Goal: Task Accomplishment & Management: Manage account settings

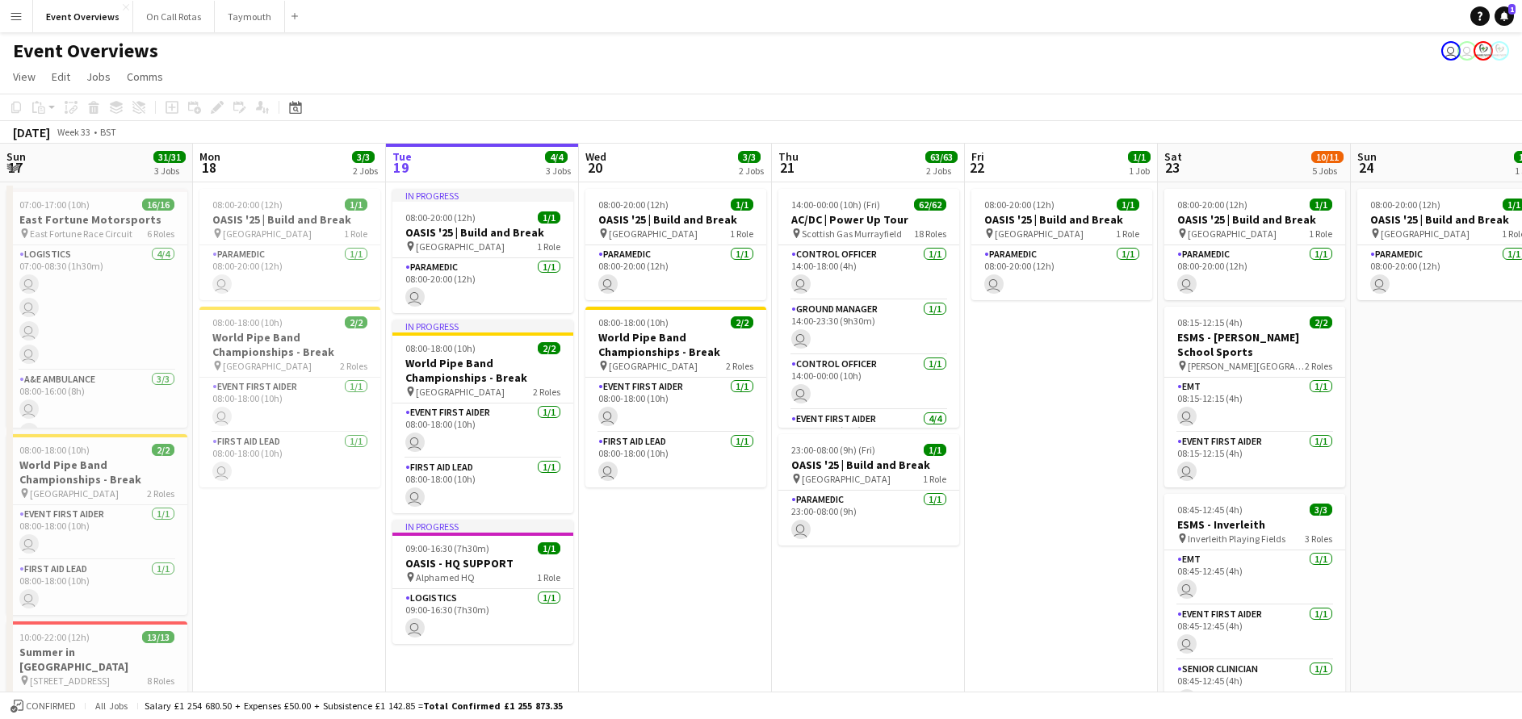
scroll to position [0, 416]
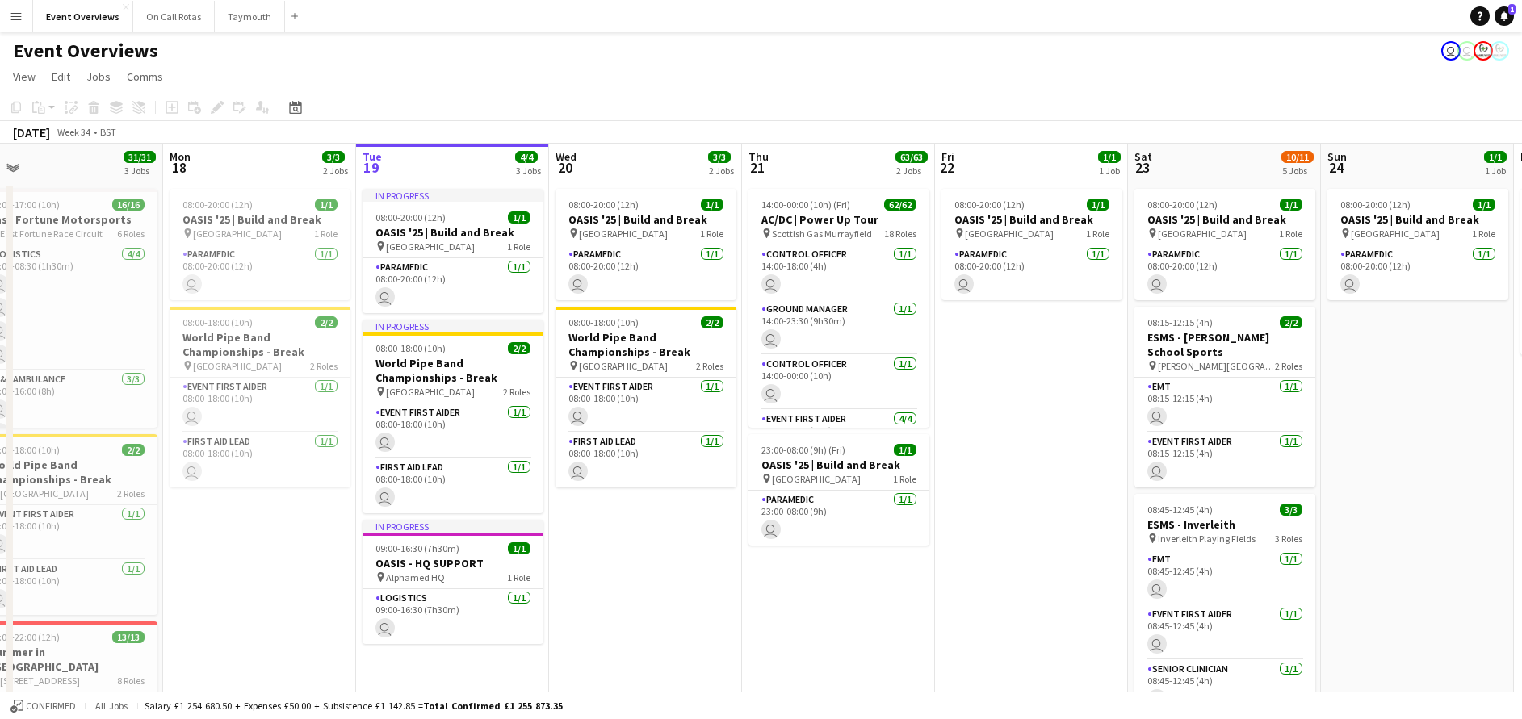
drag, startPoint x: 950, startPoint y: 455, endPoint x: 1012, endPoint y: 472, distance: 63.9
click at [1012, 472] on app-calendar-viewport "Fri 15 Sat 16 68/69 3 Jobs Sun 17 31/31 3 Jobs Mon 18 3/3 2 Jobs Tue 19 4/4 3 J…" at bounding box center [761, 655] width 1522 height 1023
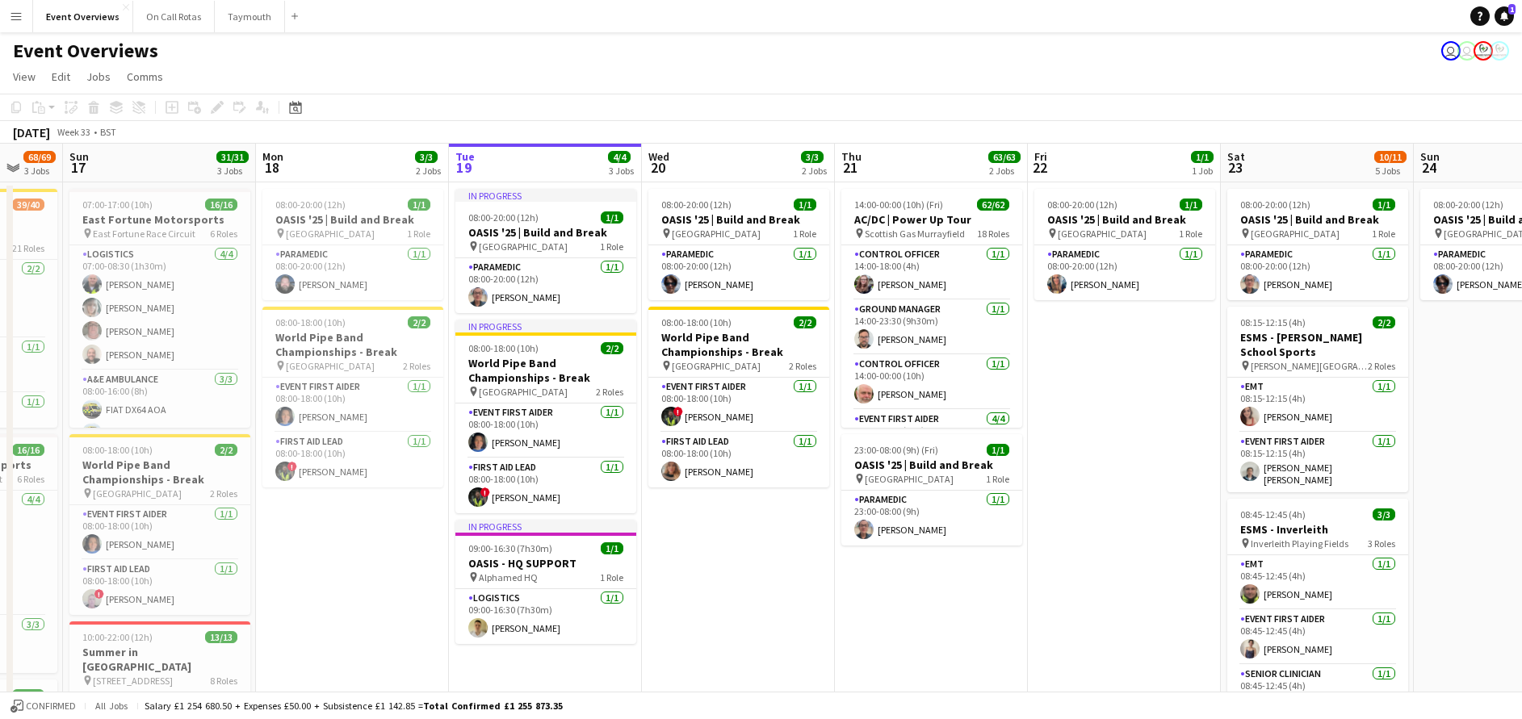
scroll to position [0, 505]
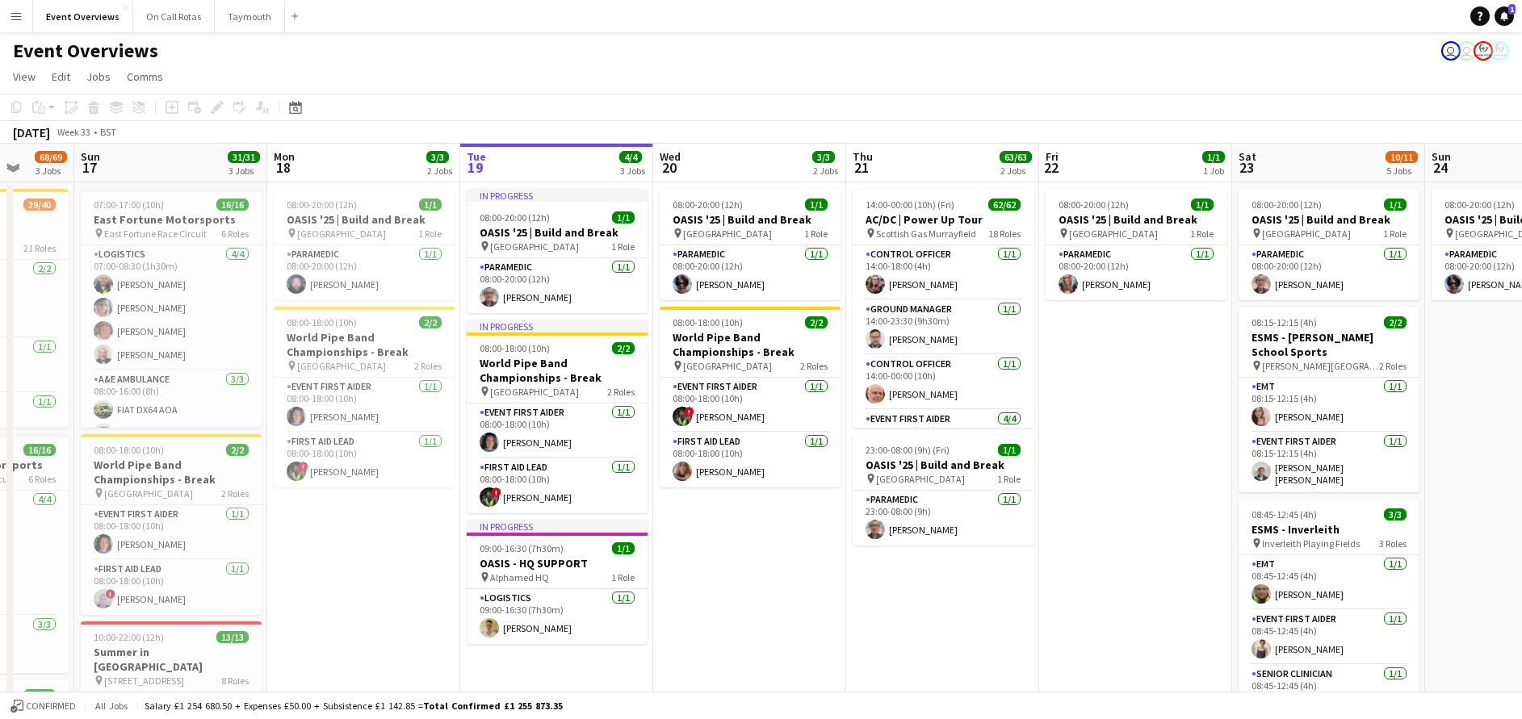
drag, startPoint x: 1012, startPoint y: 472, endPoint x: 1177, endPoint y: 438, distance: 168.2
click at [1177, 438] on app-calendar-viewport "Thu 14 4/4 3 Jobs Fri 15 36/36 3 Jobs Sat 16 68/69 3 Jobs Sun 17 31/31 3 Jobs M…" at bounding box center [761, 655] width 1522 height 1023
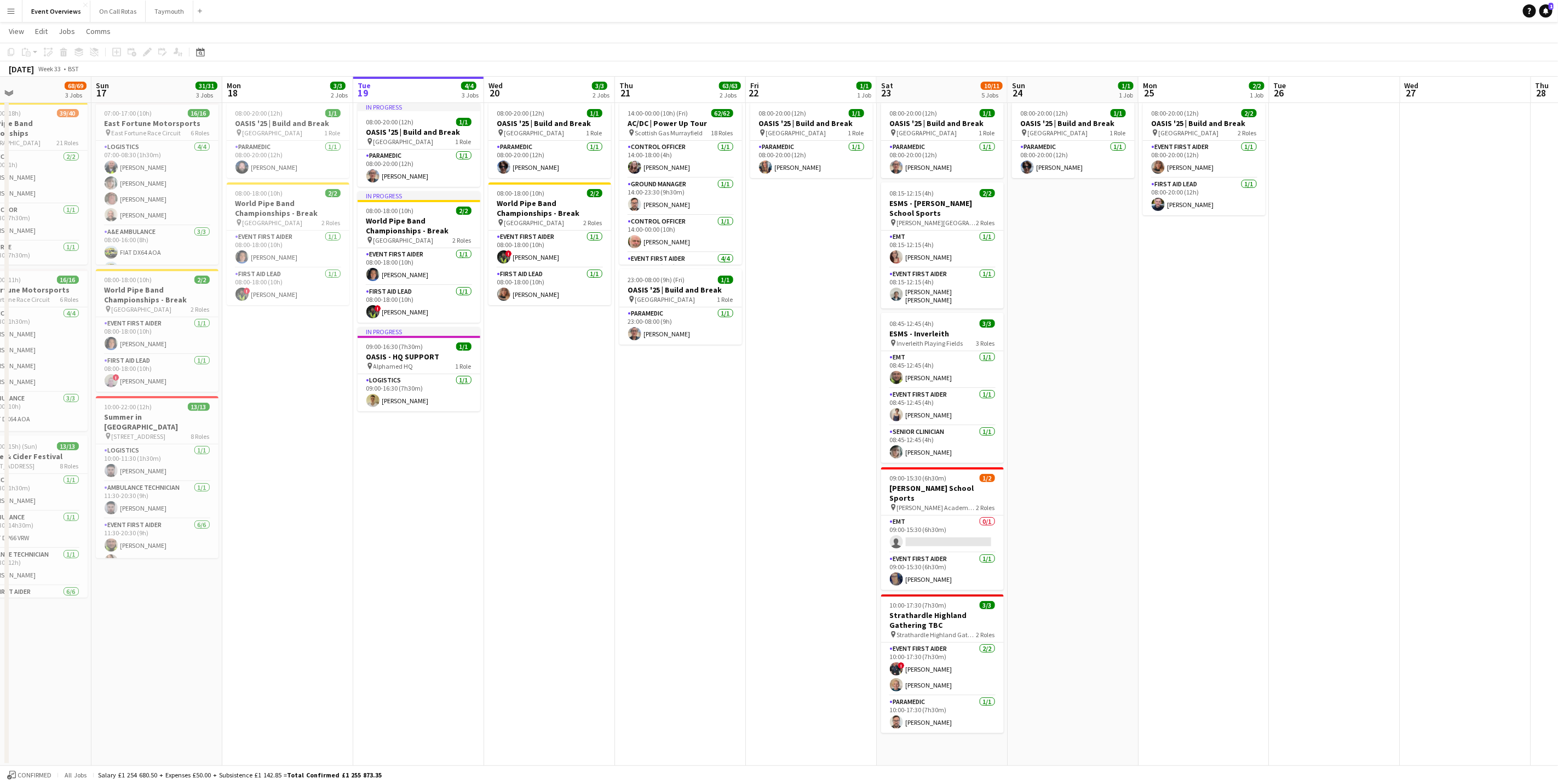
scroll to position [0, 301]
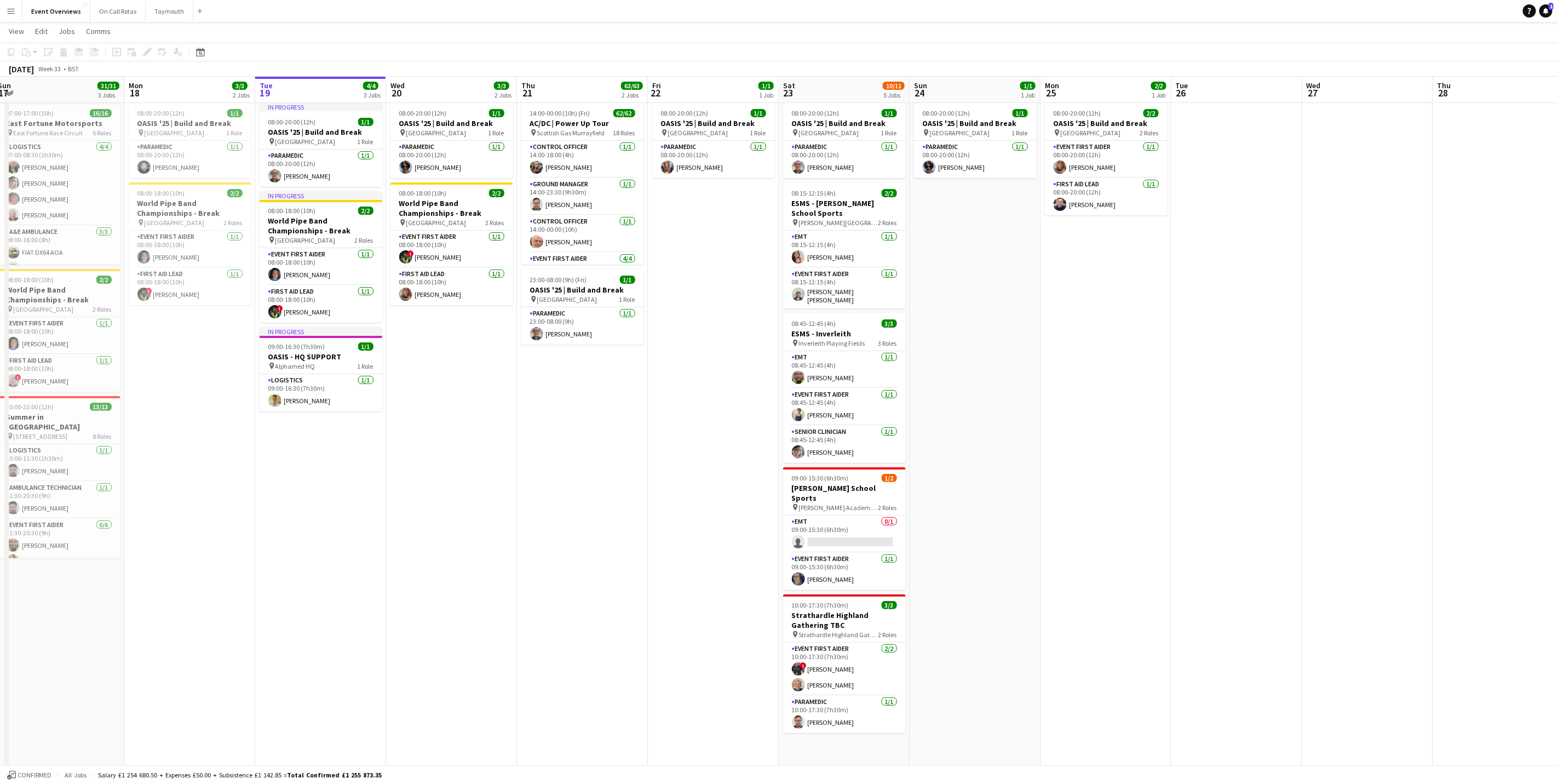
drag, startPoint x: 701, startPoint y: 363, endPoint x: 678, endPoint y: 365, distance: 23.1
click at [678, 365] on app-calendar-viewport "Thu 14 4/4 3 Jobs Fri 15 36/36 3 Jobs Sat 16 68/69 3 Jobs Sun 17 31/31 3 Jobs M…" at bounding box center [779, 439] width 1558 height 841
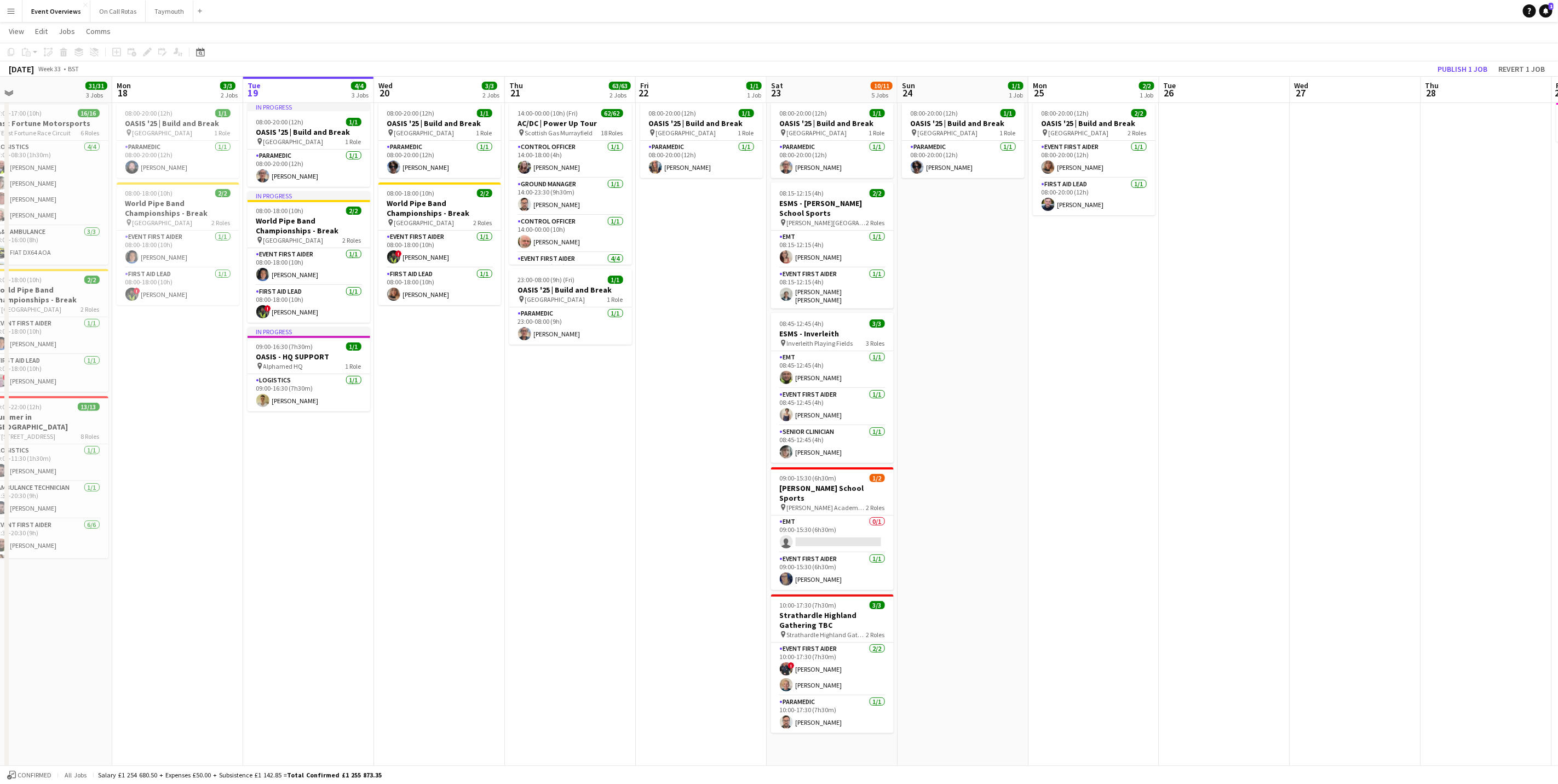
click at [822, 246] on app-card-role "EMT [DATE] 08:15-12:15 (4h) [PERSON_NAME]" at bounding box center [832, 249] width 123 height 37
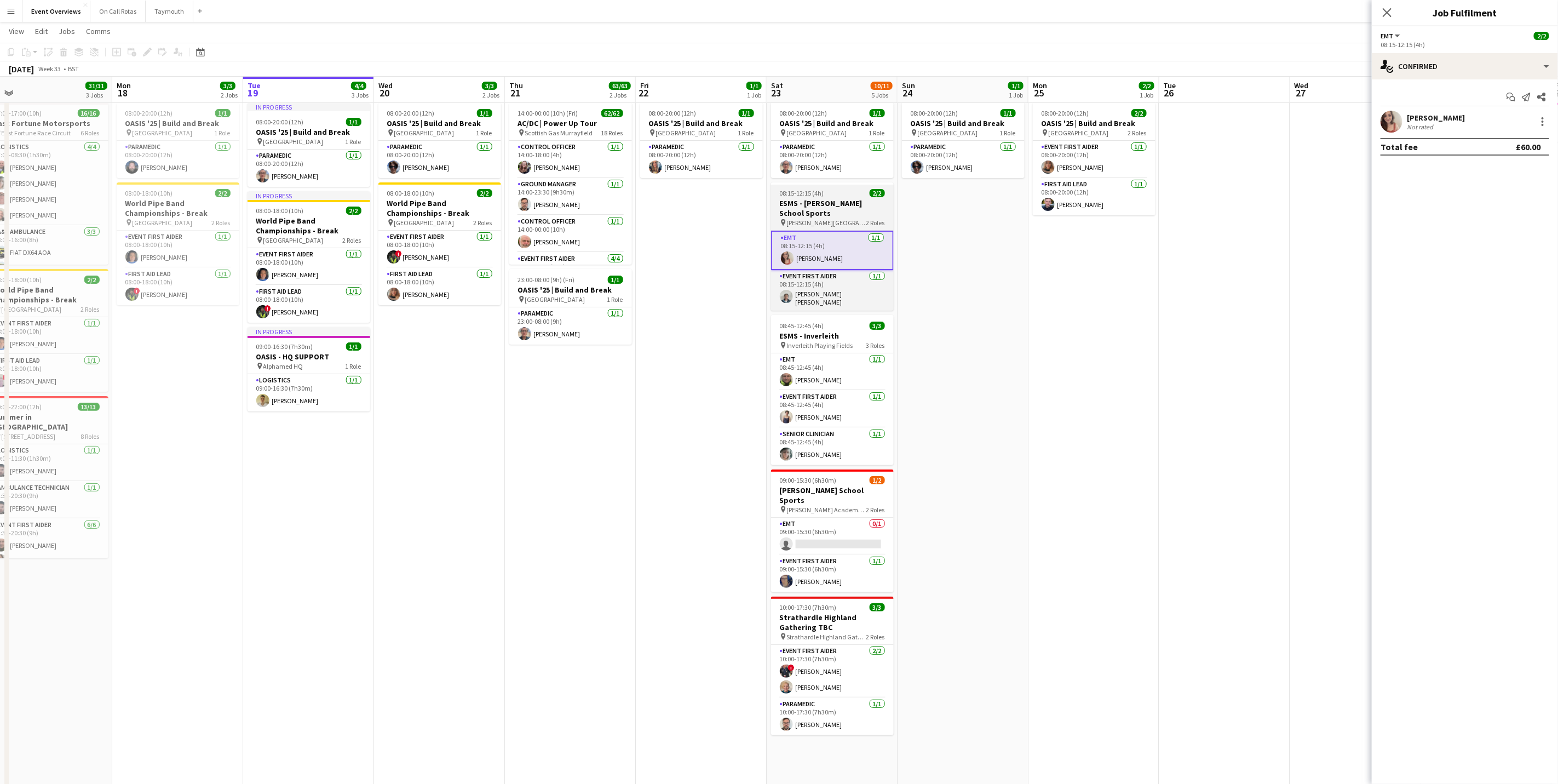
click at [820, 218] on h3 "ESMS - [PERSON_NAME] School Sports" at bounding box center [832, 208] width 123 height 20
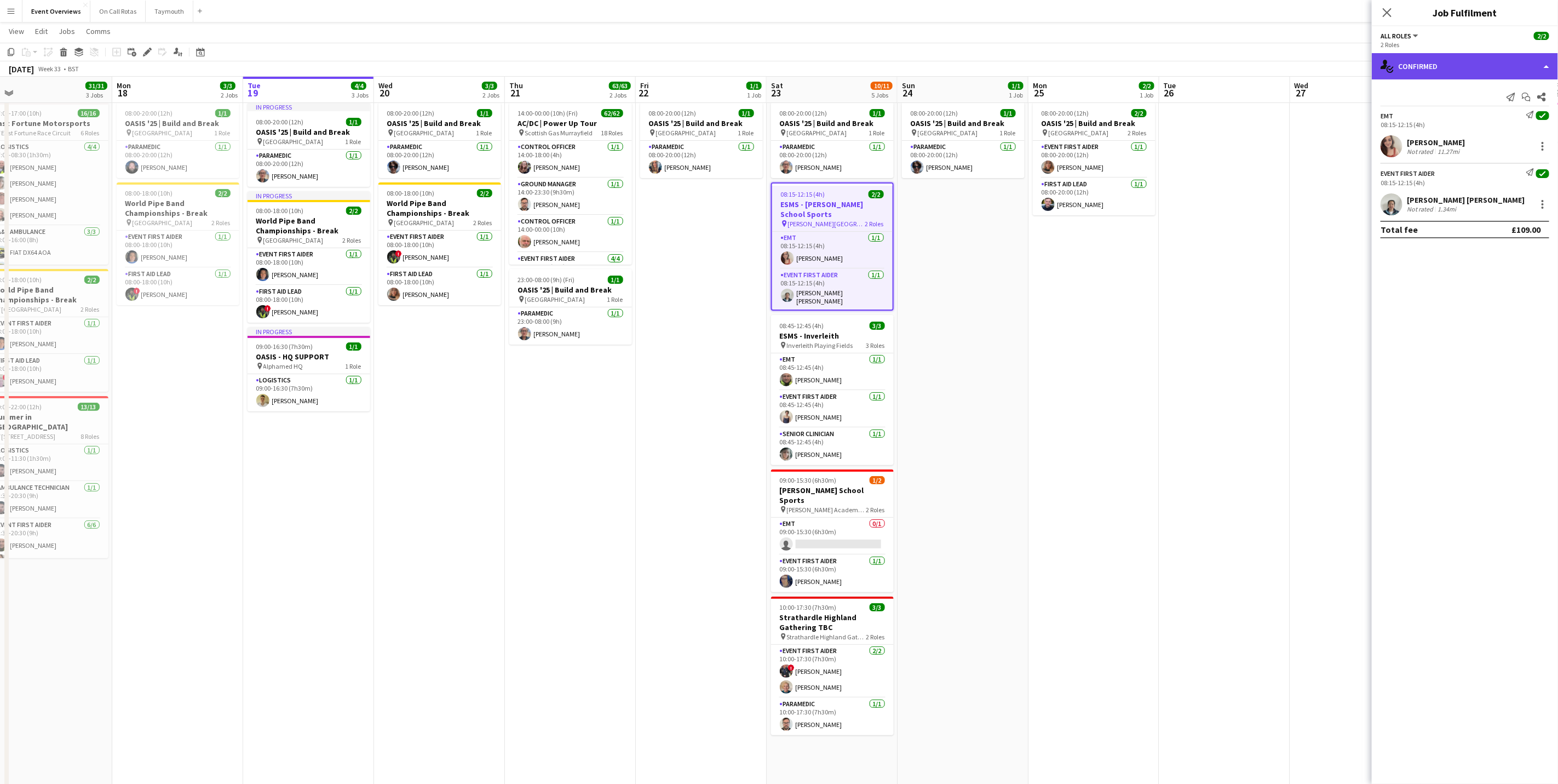
click at [1032, 56] on div "single-neutral-actions-check-2 Confirmed" at bounding box center [1465, 66] width 187 height 26
click at [1032, 104] on div "pen-write Job Details" at bounding box center [1501, 114] width 109 height 22
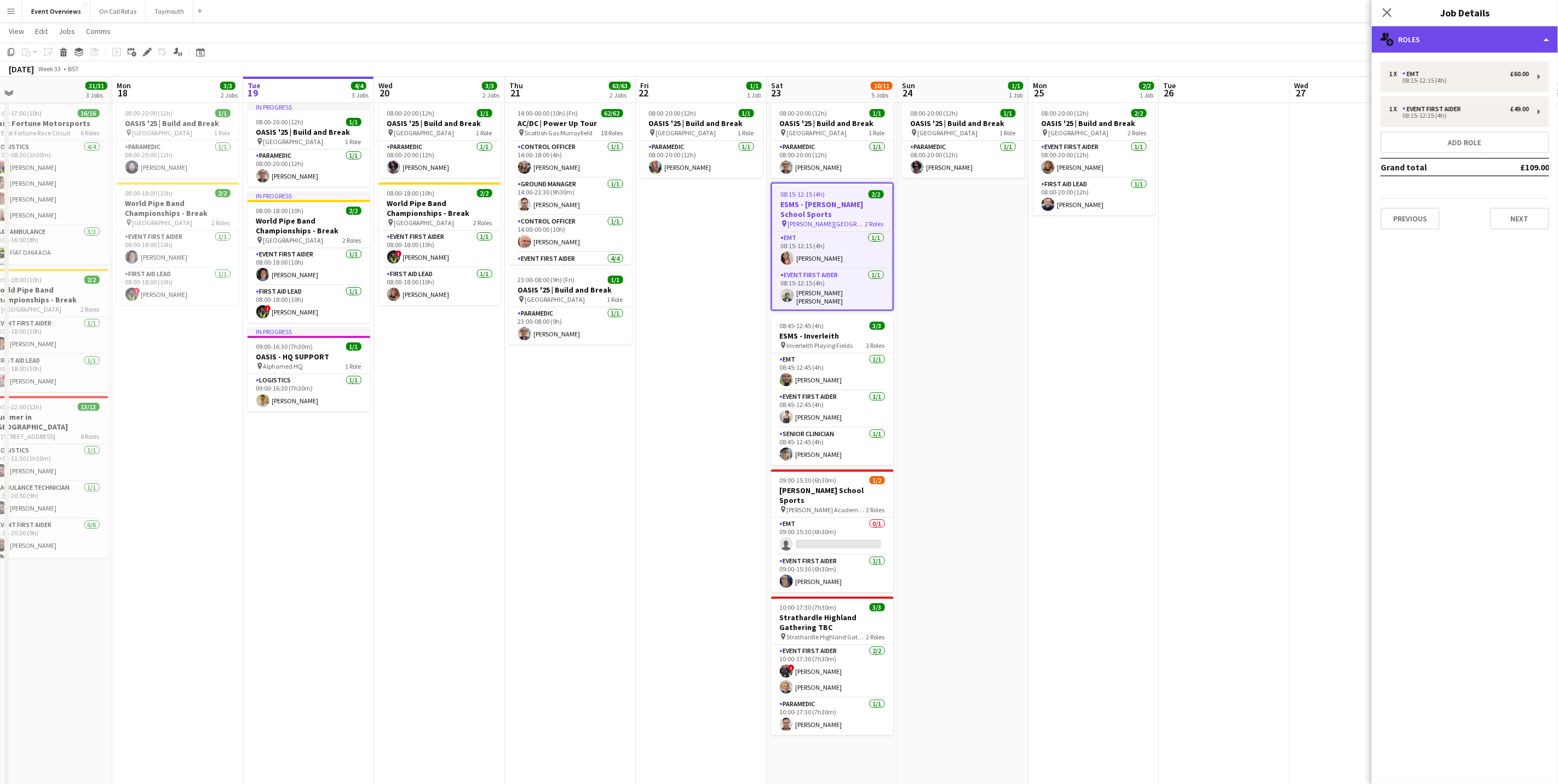
click at [1032, 35] on div "multiple-users-add Roles" at bounding box center [1465, 39] width 187 height 26
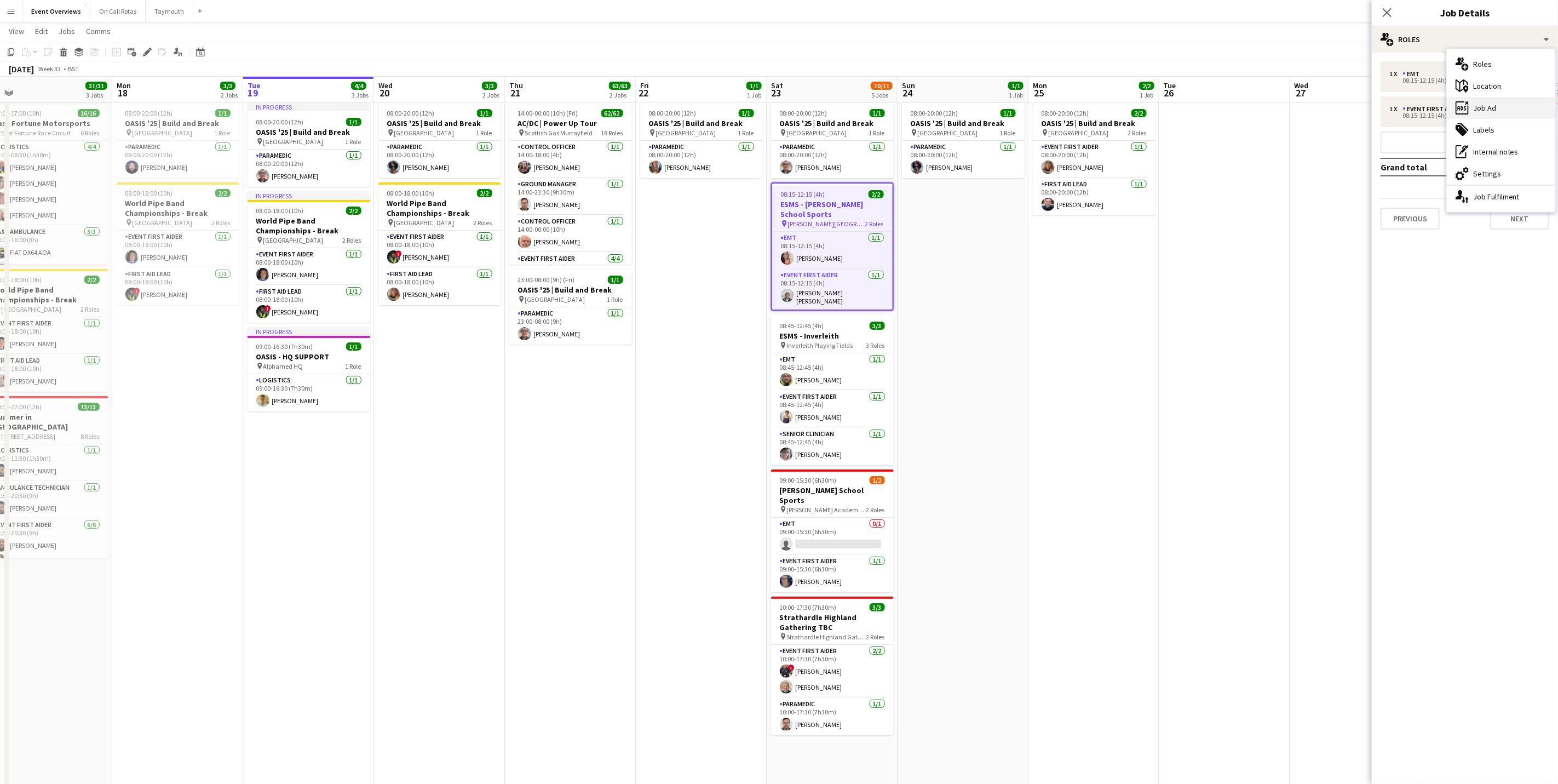
click at [1032, 102] on div "ads-window Job Ad" at bounding box center [1501, 108] width 109 height 22
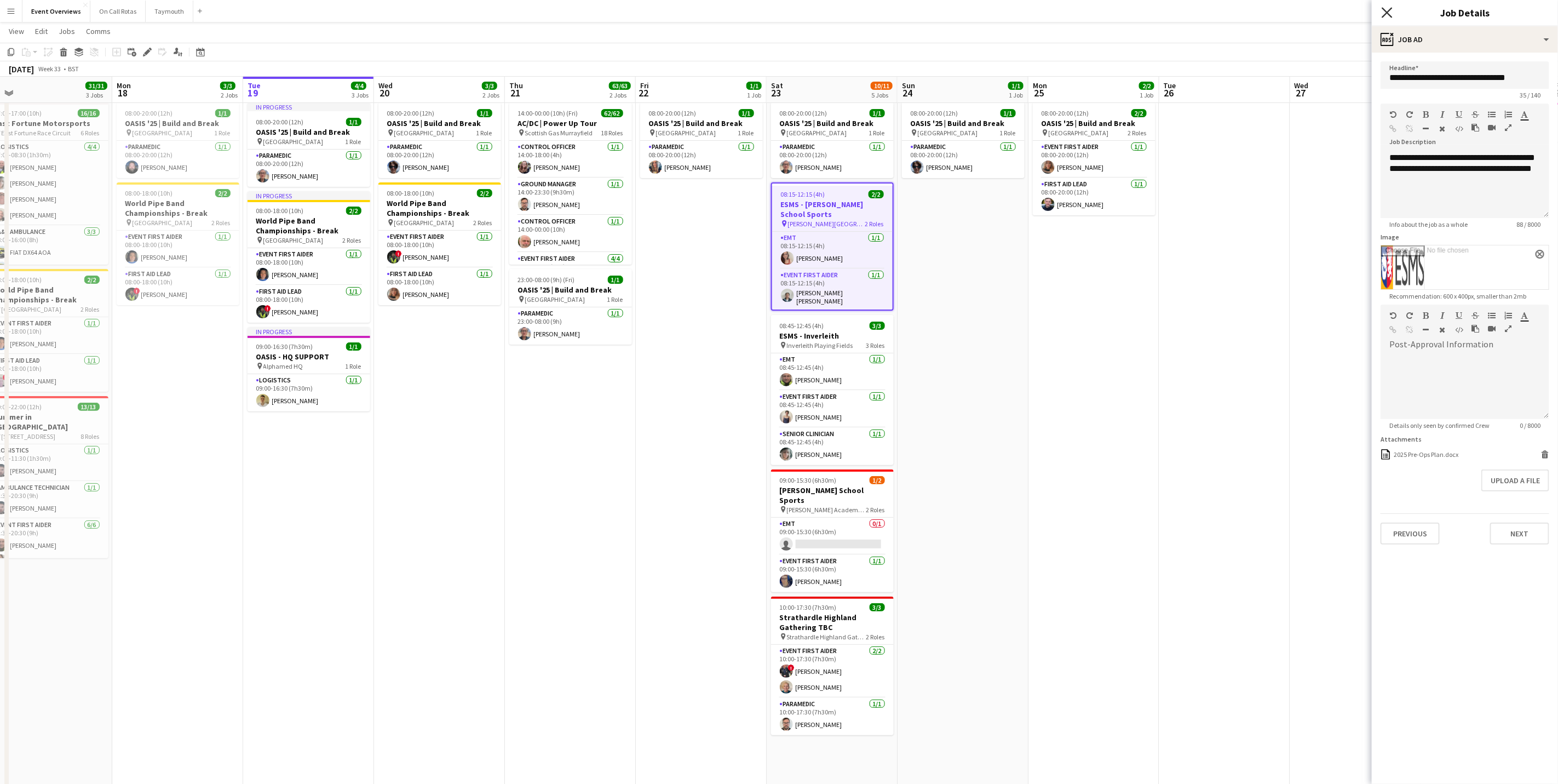
click at [1032, 8] on icon "Close pop-in" at bounding box center [1386, 12] width 10 height 10
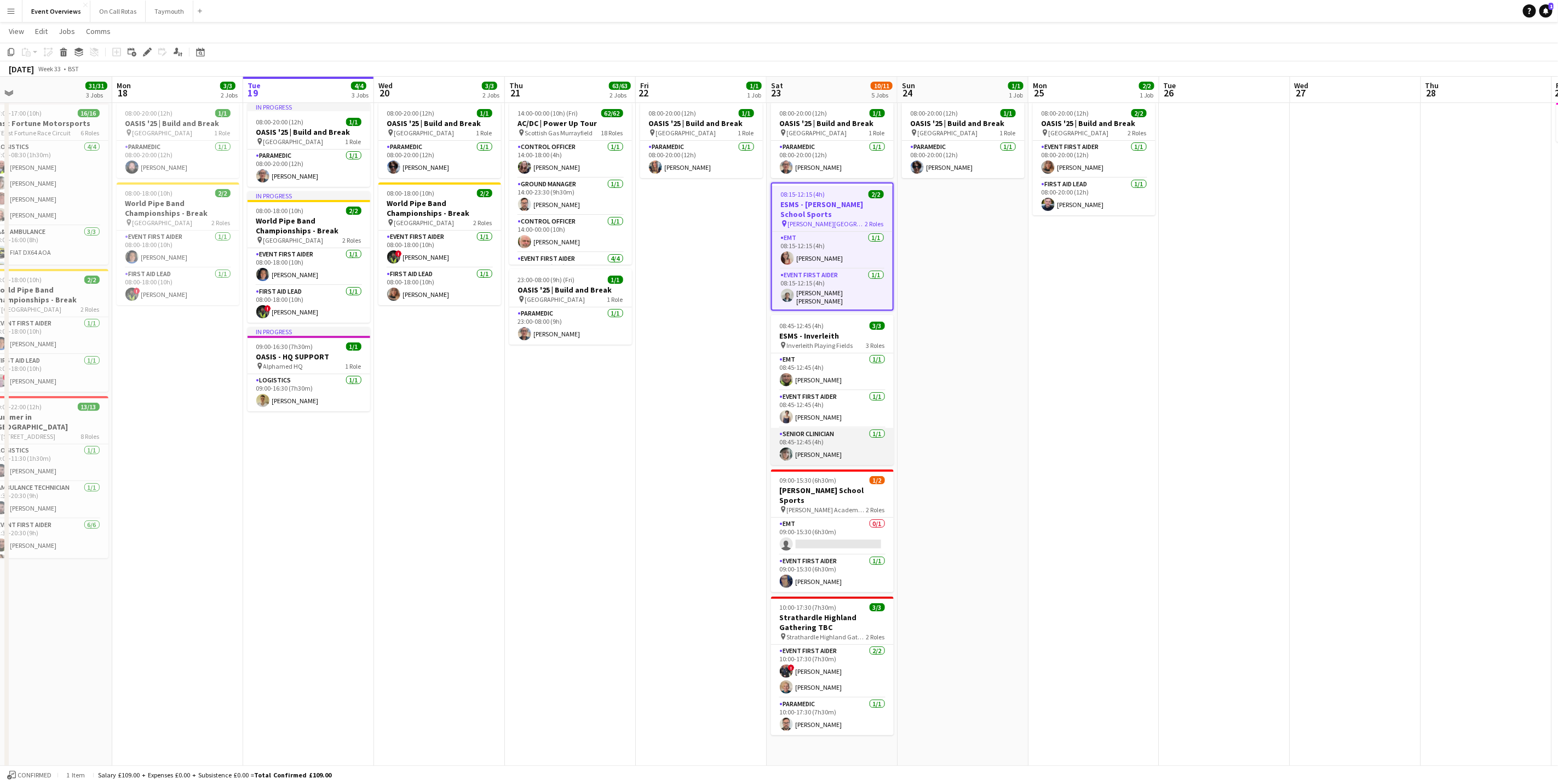
click at [837, 437] on app-card-role "Senior Clinician [DATE] 08:45-12:45 (4h) [PERSON_NAME]" at bounding box center [832, 446] width 123 height 37
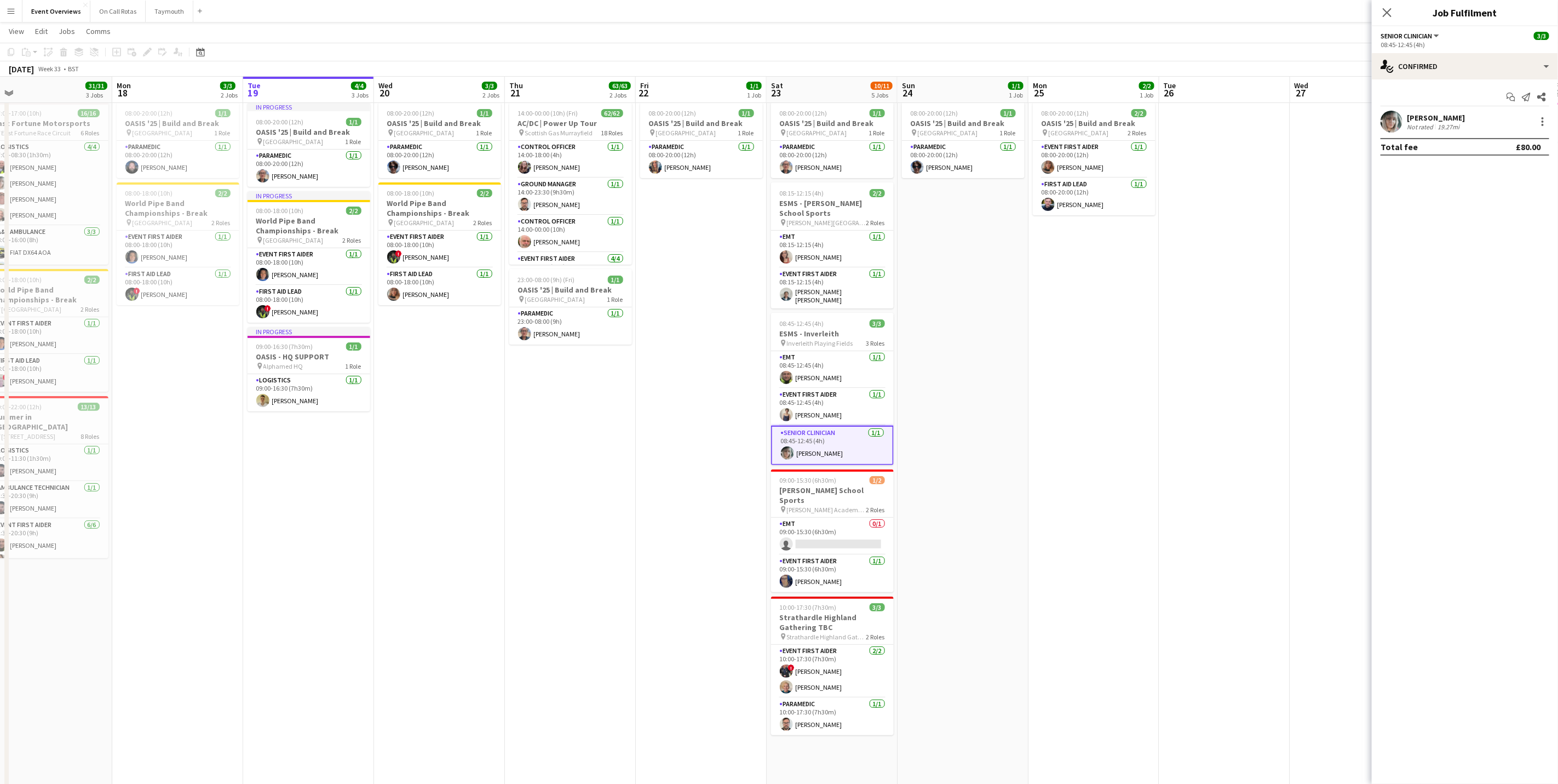
click at [1032, 118] on div "[PERSON_NAME]" at bounding box center [1436, 117] width 58 height 10
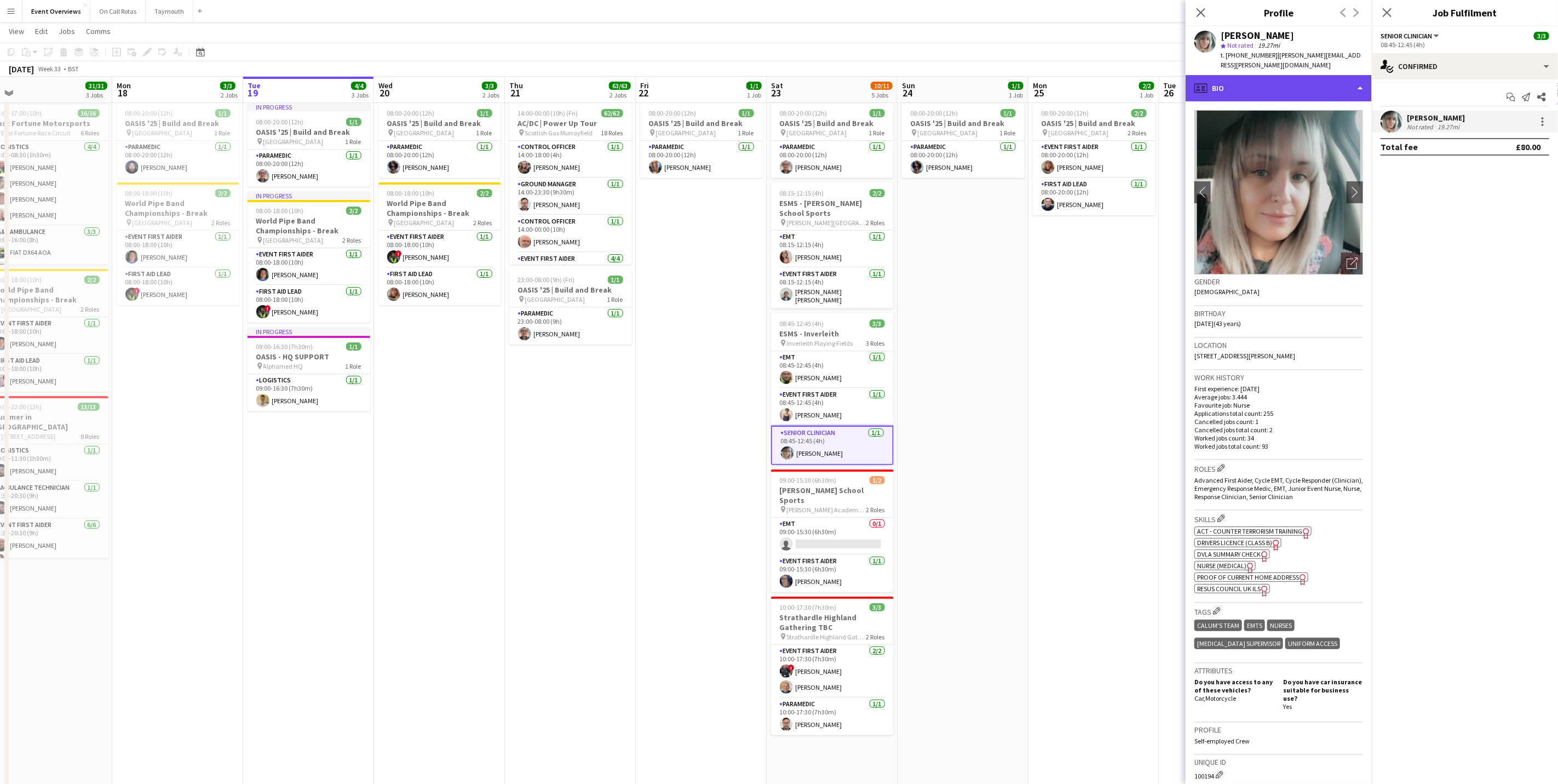
click at [1032, 89] on div "profile Bio" at bounding box center [1279, 88] width 187 height 26
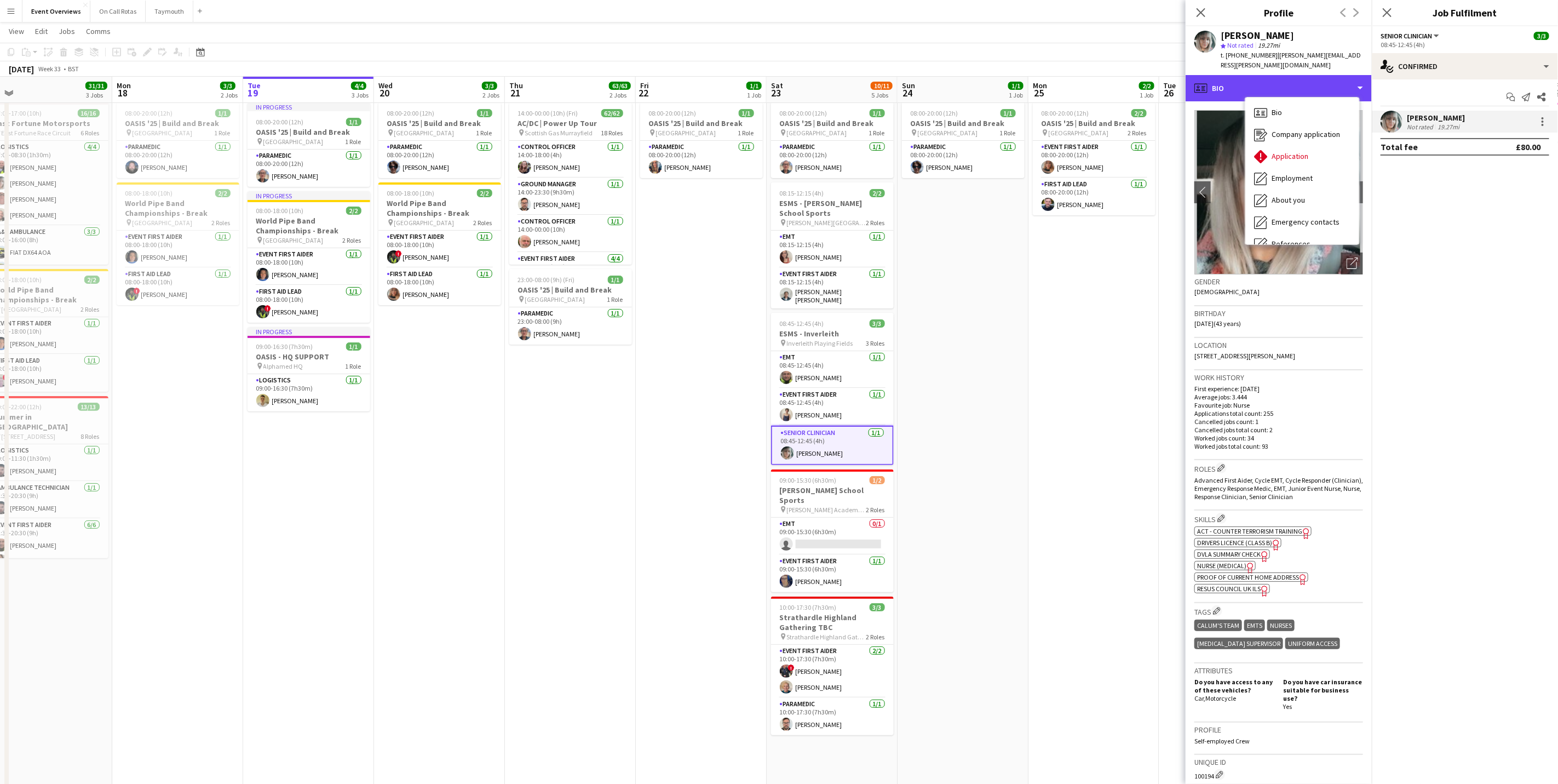
scroll to position [191, 0]
click at [1032, 227] on span "Calendar" at bounding box center [1286, 228] width 29 height 10
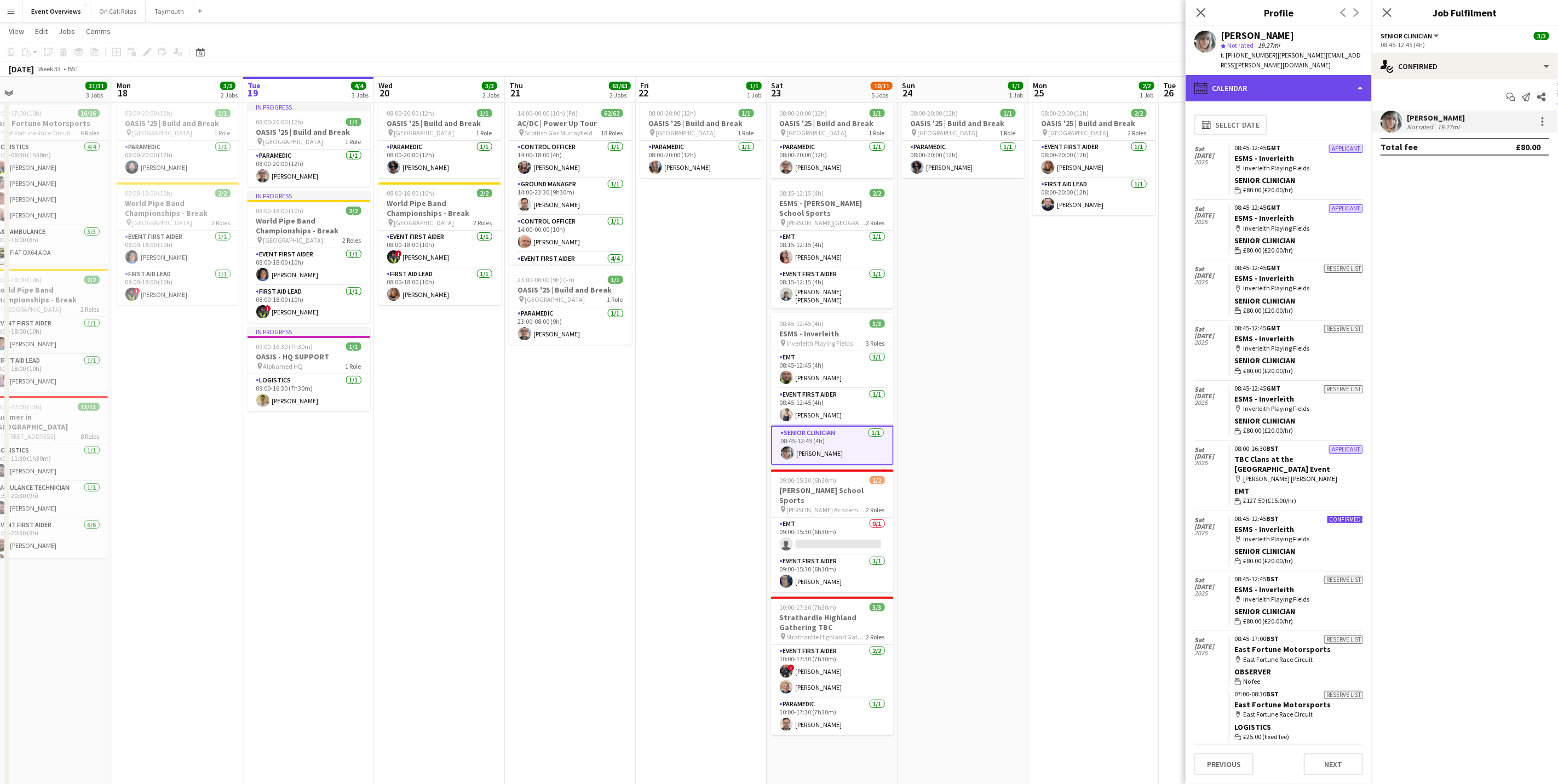
click at [1032, 86] on div "calendar-full Calendar" at bounding box center [1279, 88] width 187 height 26
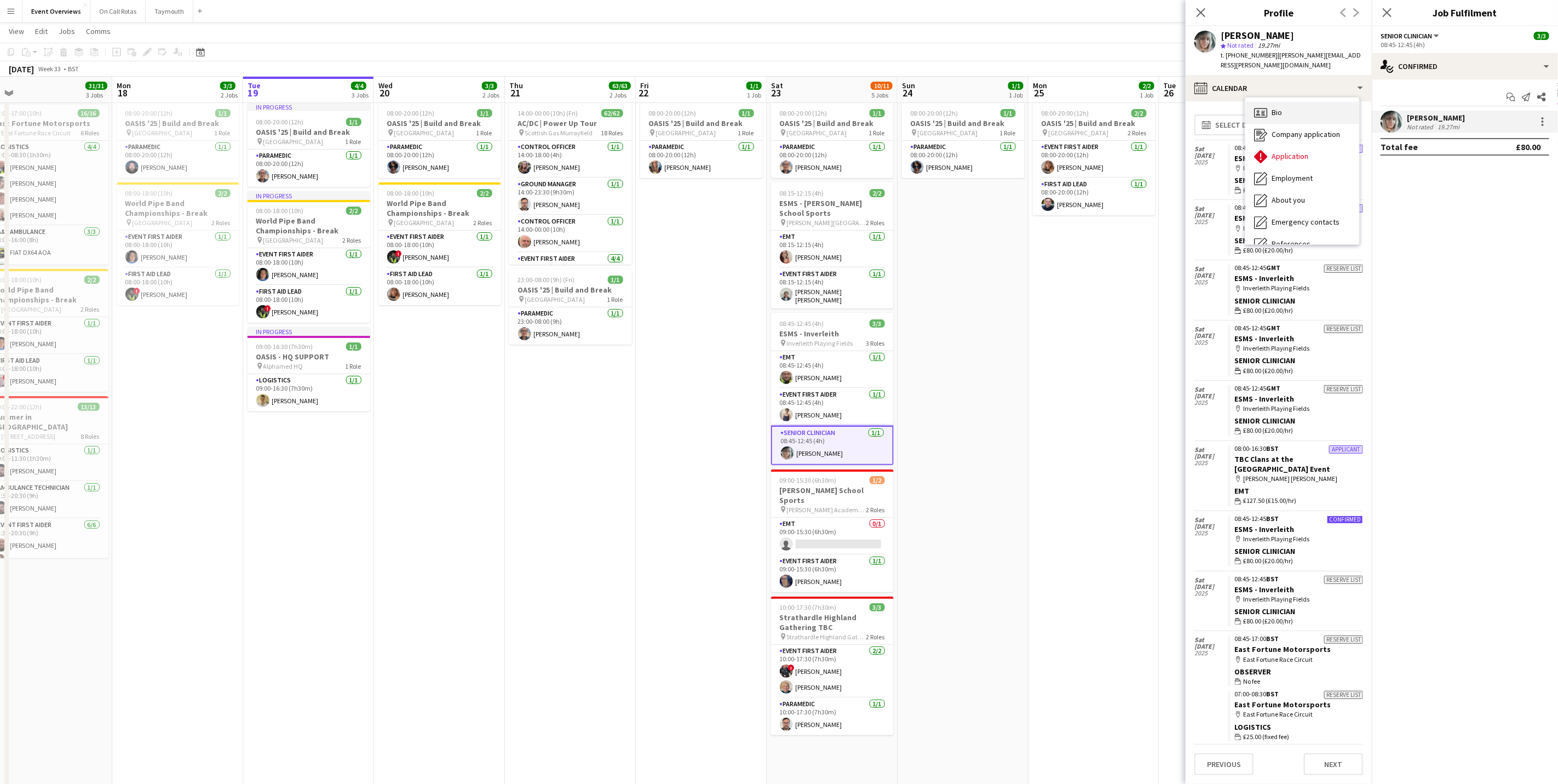
click at [1032, 109] on div "Bio Bio" at bounding box center [1302, 113] width 114 height 22
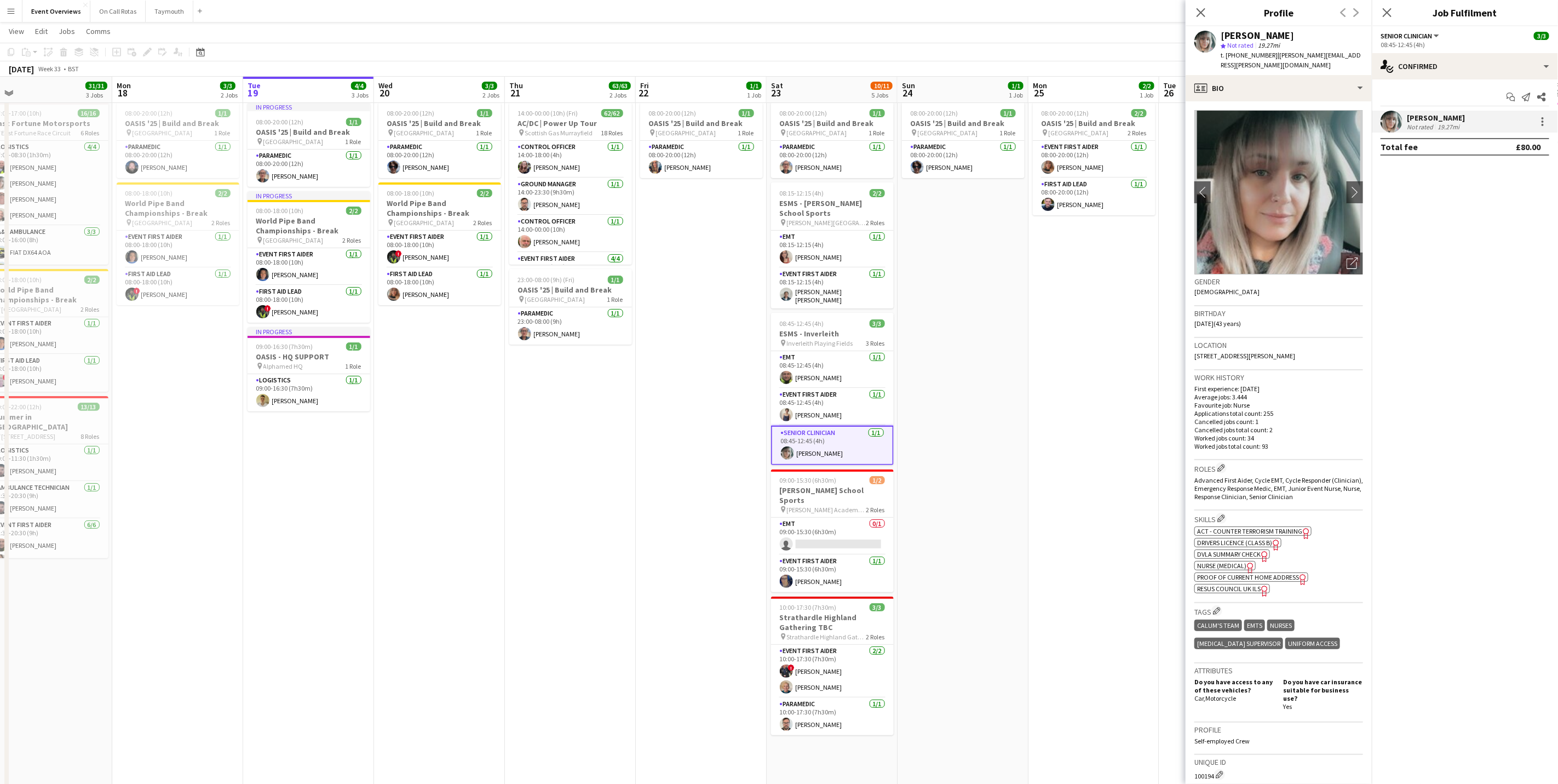
drag, startPoint x: 1308, startPoint y: 355, endPoint x: 1279, endPoint y: 350, distance: 29.4
click at [1032, 350] on div "Location [STREET_ADDRESS][PERSON_NAME]" at bounding box center [1279, 353] width 169 height 32
drag, startPoint x: 1279, startPoint y: 350, endPoint x: 1277, endPoint y: 361, distance: 11.2
click at [1032, 361] on div "Location [STREET_ADDRESS][PERSON_NAME]" at bounding box center [1279, 353] width 169 height 32
drag, startPoint x: 1335, startPoint y: 353, endPoint x: 1190, endPoint y: 355, distance: 145.0
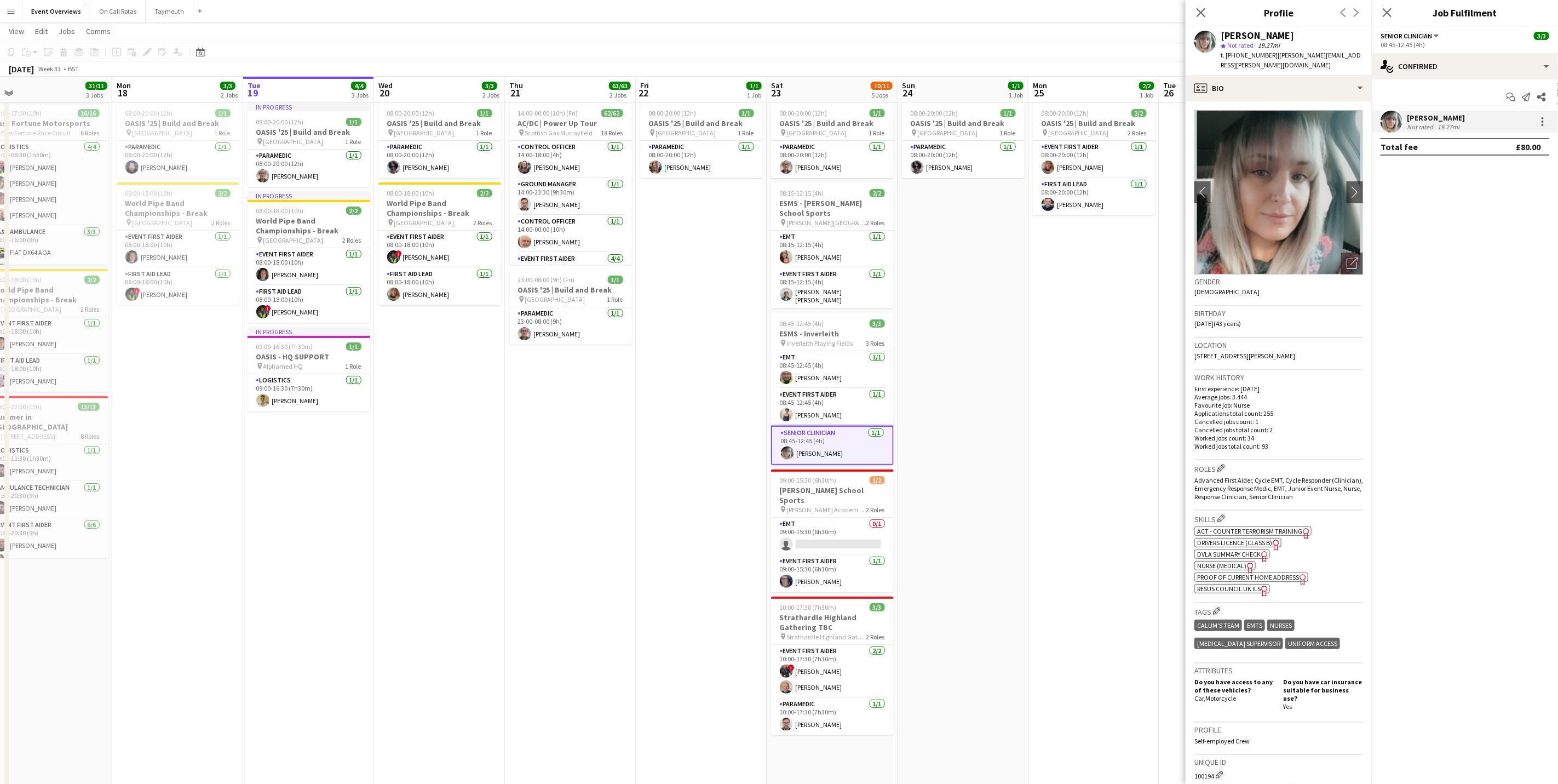
click at [1032, 355] on app-crew-profile-bio "chevron-left chevron-right Open photos pop-in Gender [DEMOGRAPHIC_DATA] Birthda…" at bounding box center [1279, 442] width 187 height 682
drag, startPoint x: 1190, startPoint y: 355, endPoint x: 1215, endPoint y: 357, distance: 25.1
copy span "[STREET_ADDRESS][PERSON_NAME]"
click at [811, 488] on app-card-role "Event First Aider [DATE] 09:00-15:30 (6h30m) [PERSON_NAME]" at bounding box center [832, 573] width 123 height 37
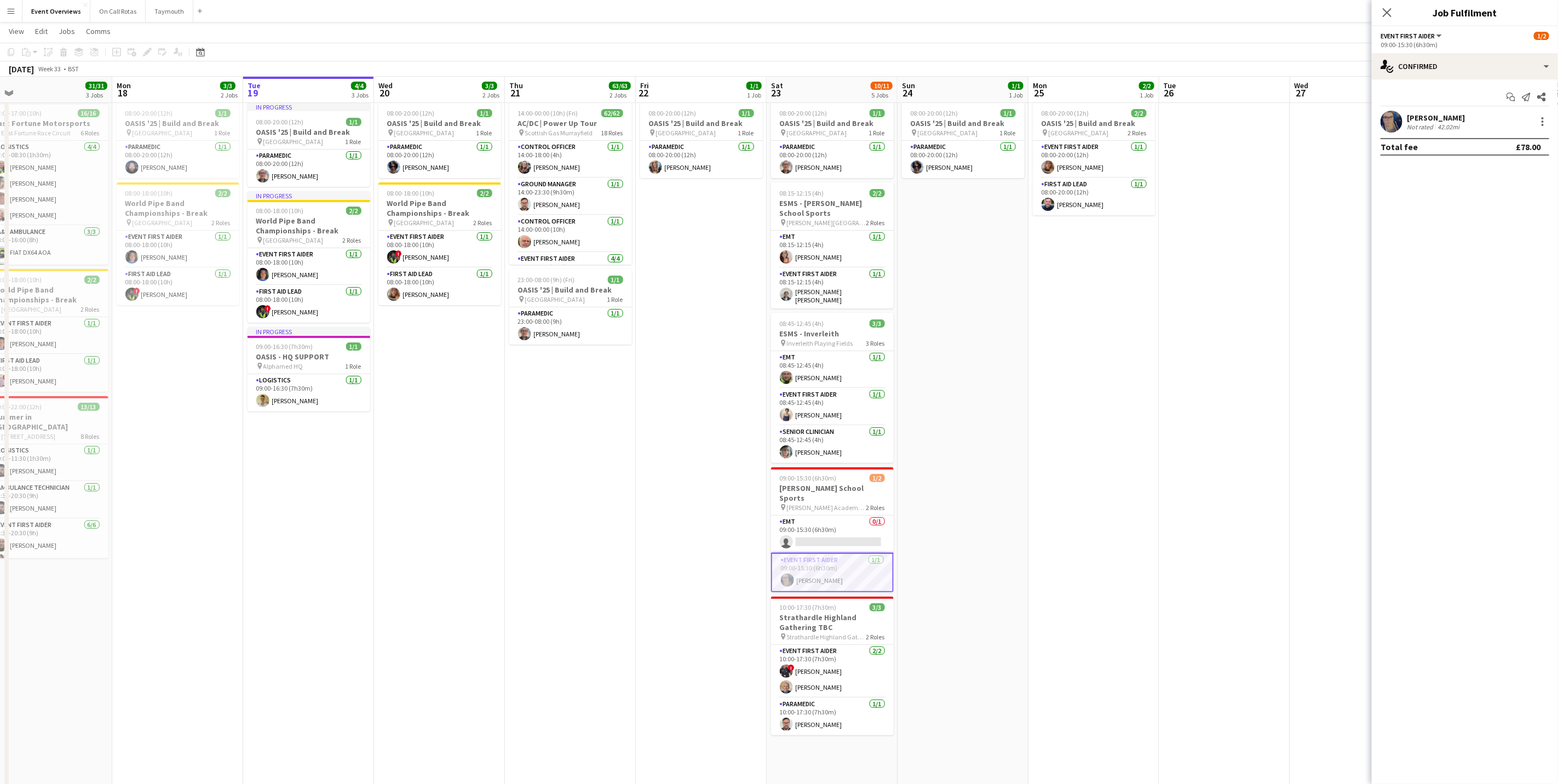
click at [1032, 115] on div "[PERSON_NAME]" at bounding box center [1436, 117] width 58 height 10
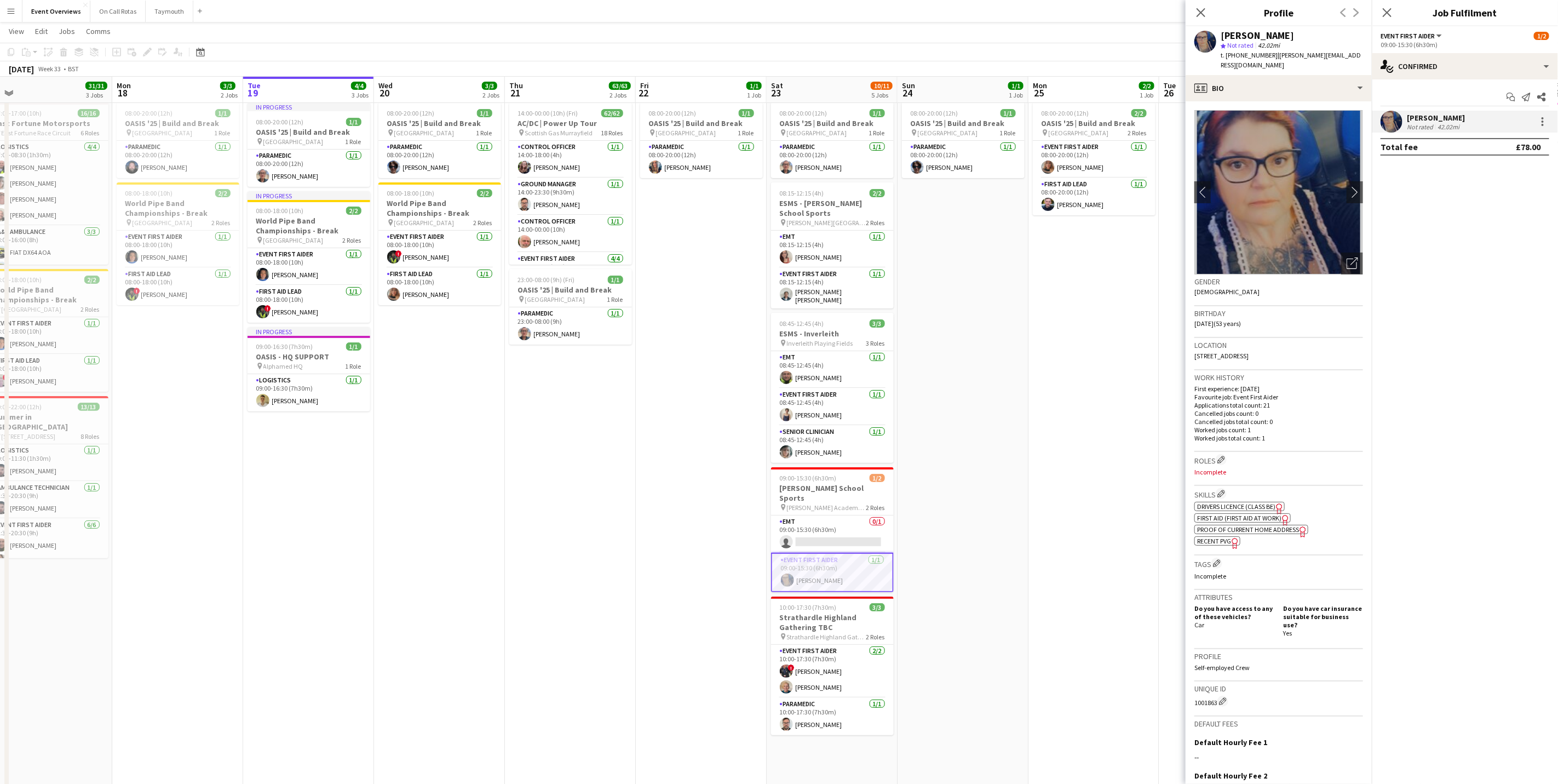
drag, startPoint x: 1323, startPoint y: 347, endPoint x: 1179, endPoint y: 346, distance: 144.0
click at [1032, 346] on body "Menu Boards Boards Boards All jobs Status Workforce Workforce My Workforce Recr…" at bounding box center [779, 427] width 1558 height 903
drag, startPoint x: 1179, startPoint y: 346, endPoint x: 1230, endPoint y: 344, distance: 51.0
click at [1032, 351] on span "[STREET_ADDRESS]" at bounding box center [1222, 355] width 54 height 8
click at [1032, 340] on h3 "Location" at bounding box center [1279, 345] width 169 height 10
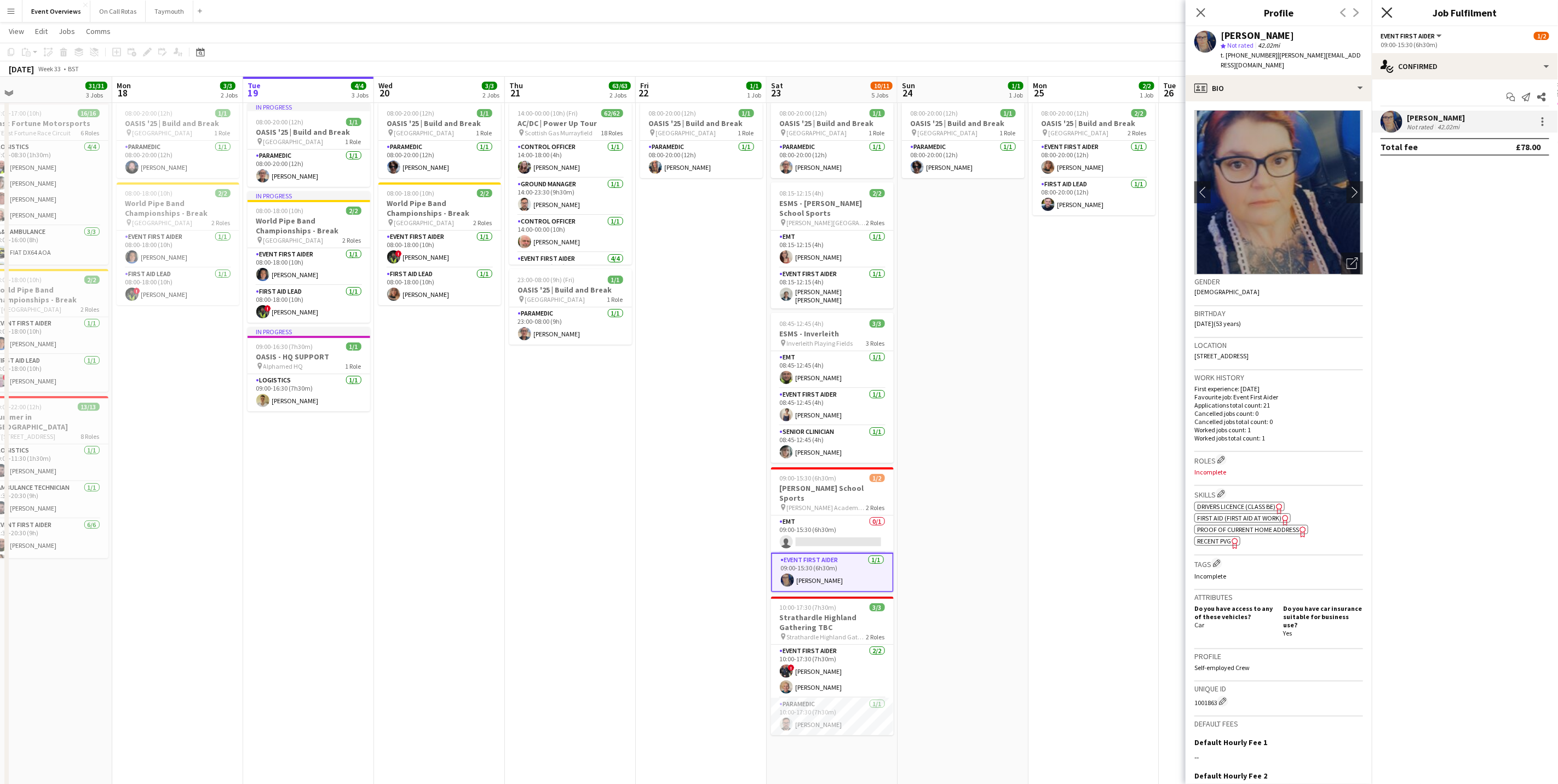
click at [1032, 12] on icon at bounding box center [1386, 12] width 10 height 10
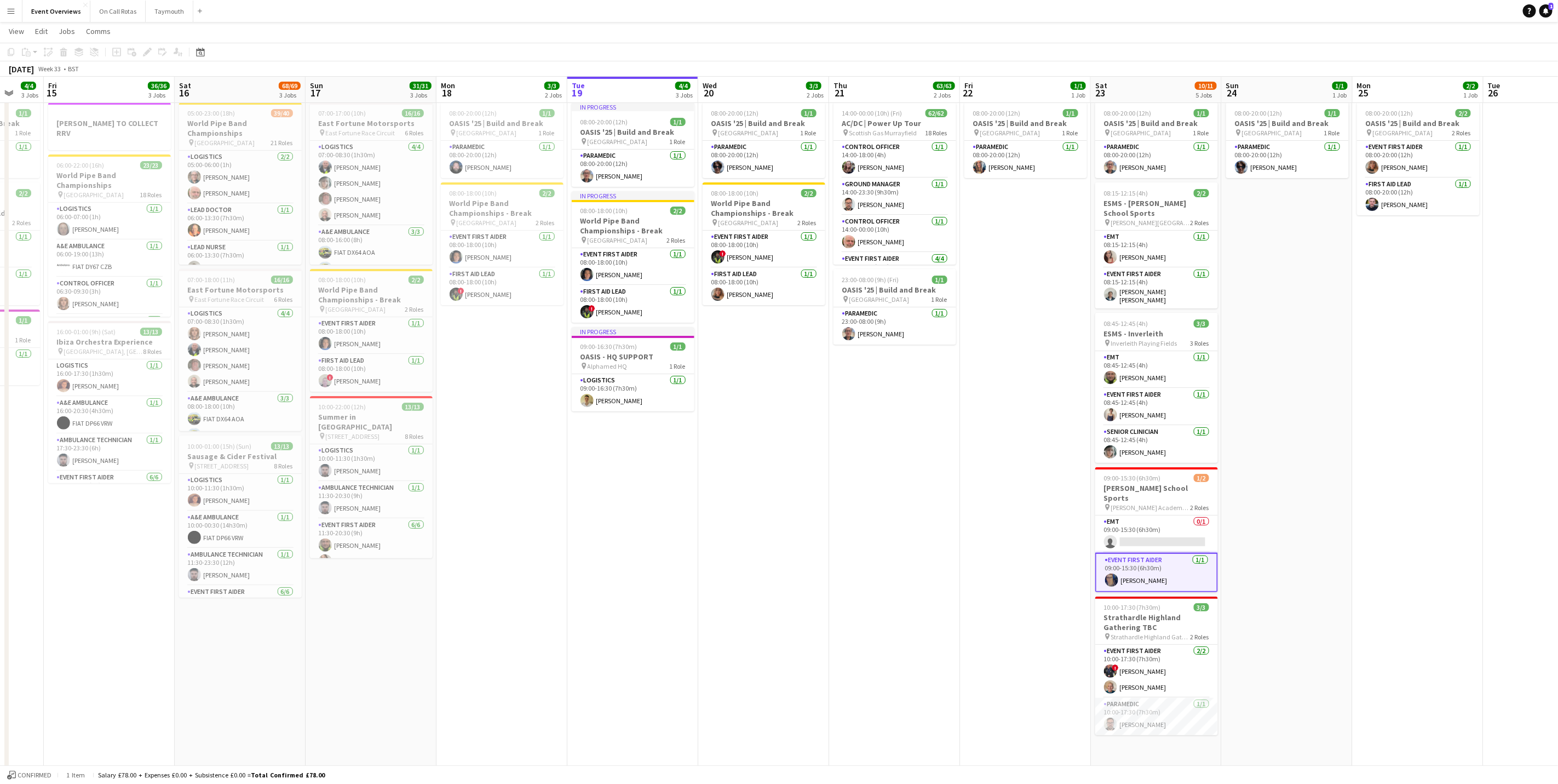
click at [696, 488] on app-calendar-viewport "Tue 12 Wed 13 Thu 14 4/4 3 Jobs Fri 15 36/36 3 Jobs Sat 16 68/69 3 Jobs Sun 17 …" at bounding box center [779, 439] width 1558 height 841
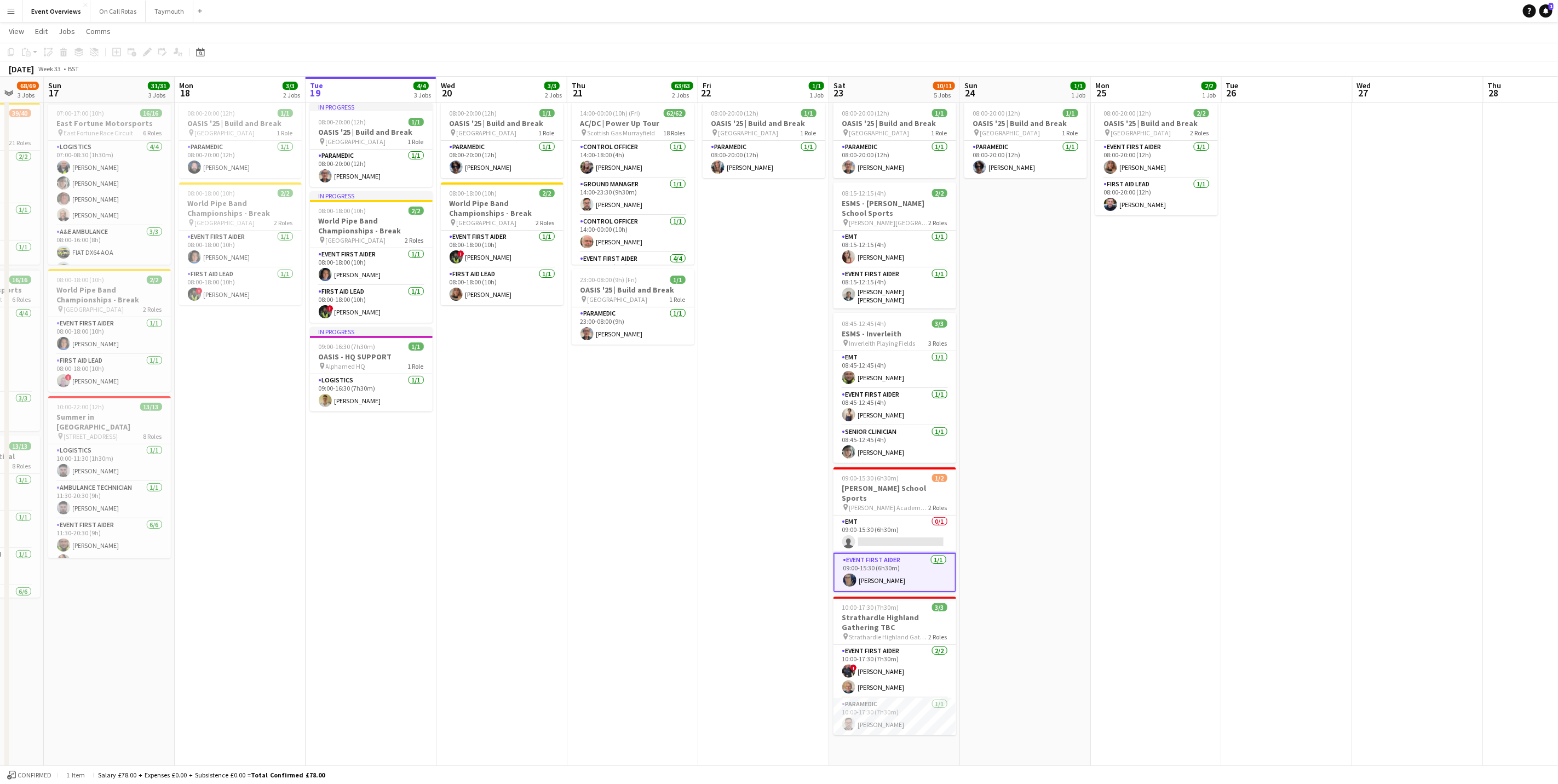
scroll to position [0, 331]
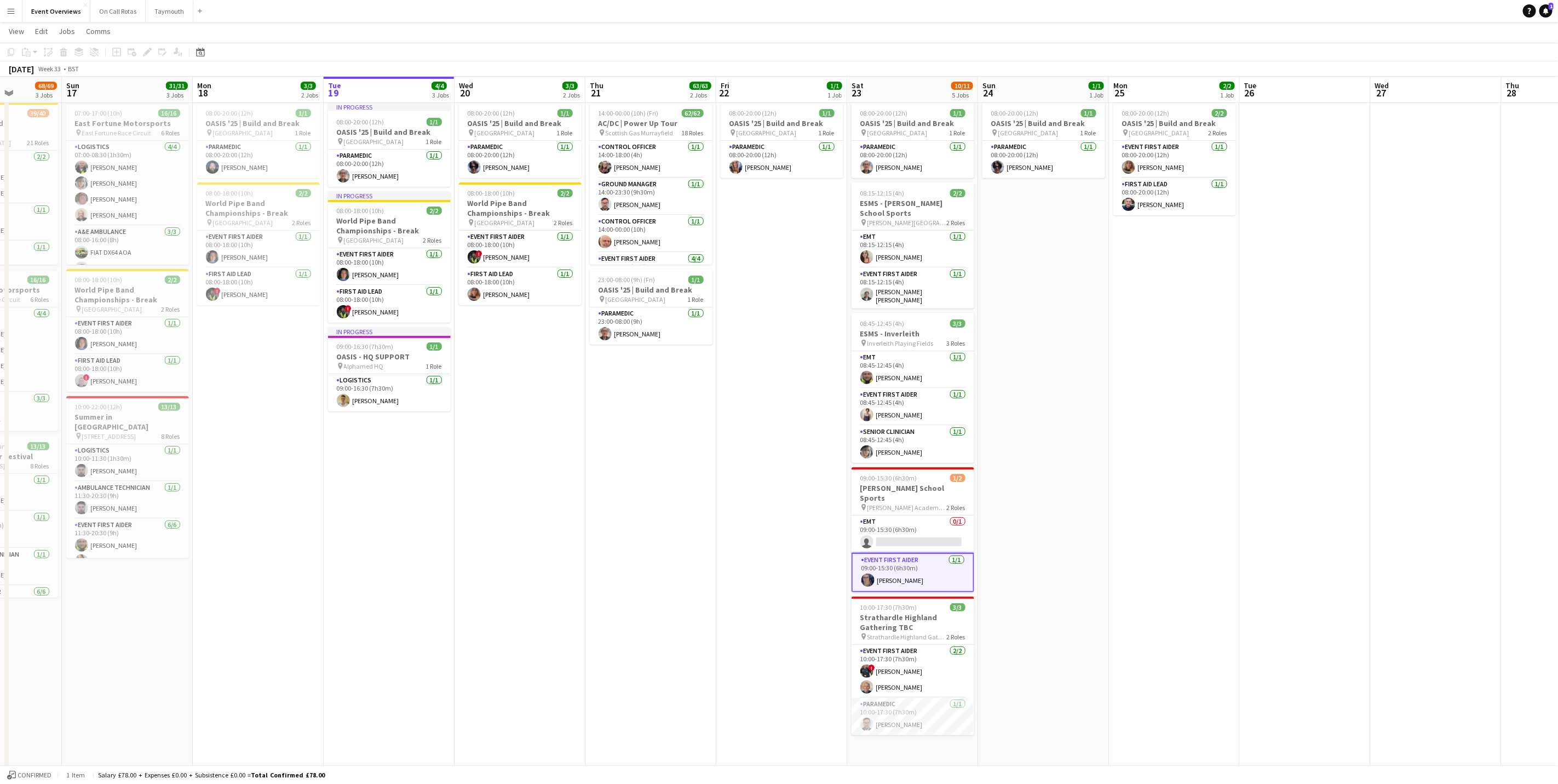
drag, startPoint x: 802, startPoint y: 553, endPoint x: 559, endPoint y: 579, distance: 244.4
click at [559, 488] on app-calendar-viewport "Thu 14 4/4 3 Jobs Fri 15 36/36 3 Jobs Sat 16 68/69 3 Jobs Sun 17 31/31 3 Jobs M…" at bounding box center [779, 439] width 1558 height 841
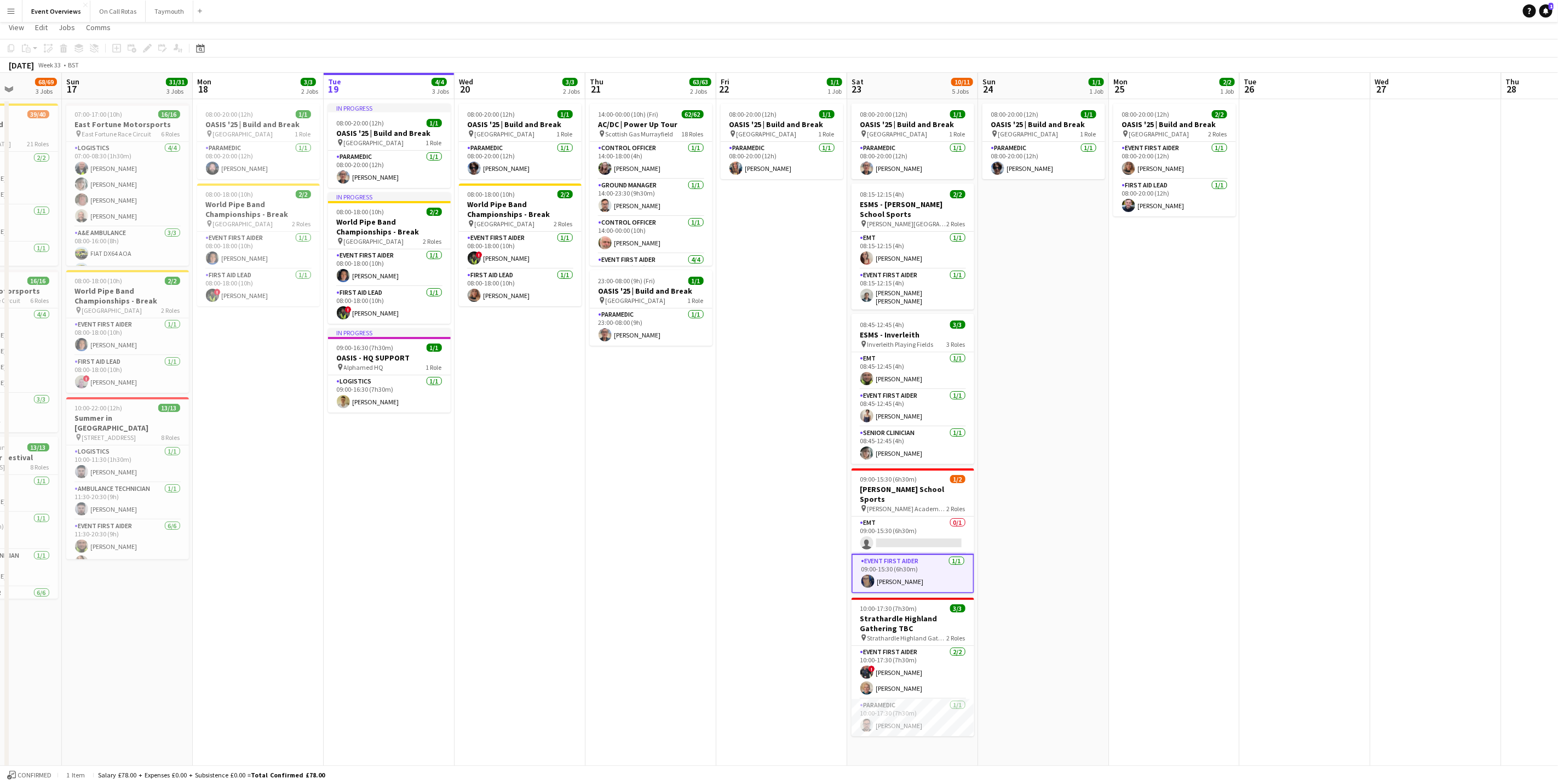
scroll to position [0, 0]
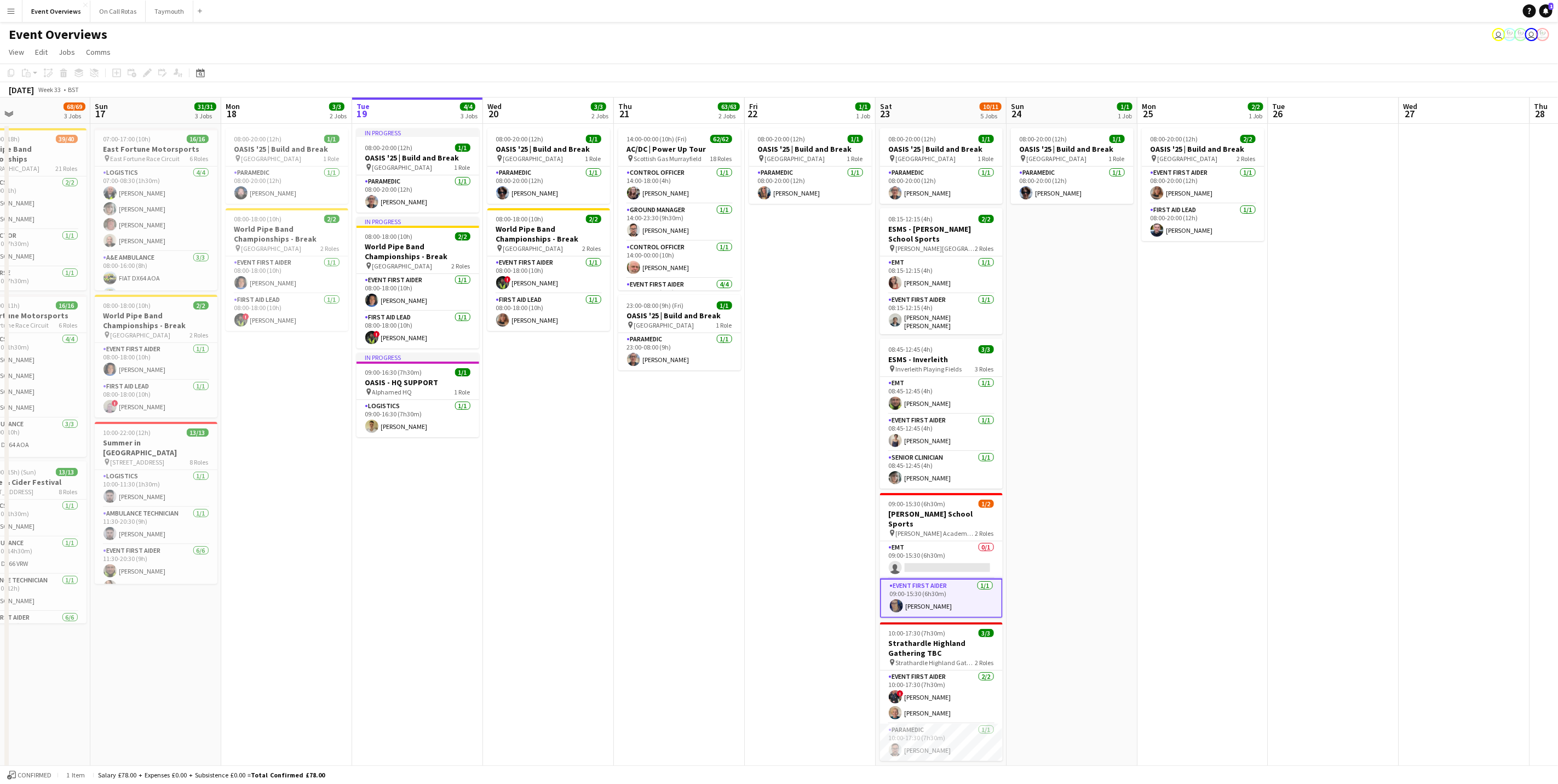
drag, startPoint x: 1093, startPoint y: 388, endPoint x: 1132, endPoint y: 518, distance: 135.7
click at [1032, 488] on app-calendar-viewport "Thu 14 4/4 3 Jobs Fri 15 36/36 3 Jobs Sat 16 68/69 3 Jobs Sun 17 31/31 3 Jobs M…" at bounding box center [779, 491] width 1558 height 787
click at [946, 488] on app-card-role "Event First Aider [DATE] 10:00-17:30 (7h30m) ! [PERSON_NAME] [PERSON_NAME]" at bounding box center [941, 697] width 123 height 53
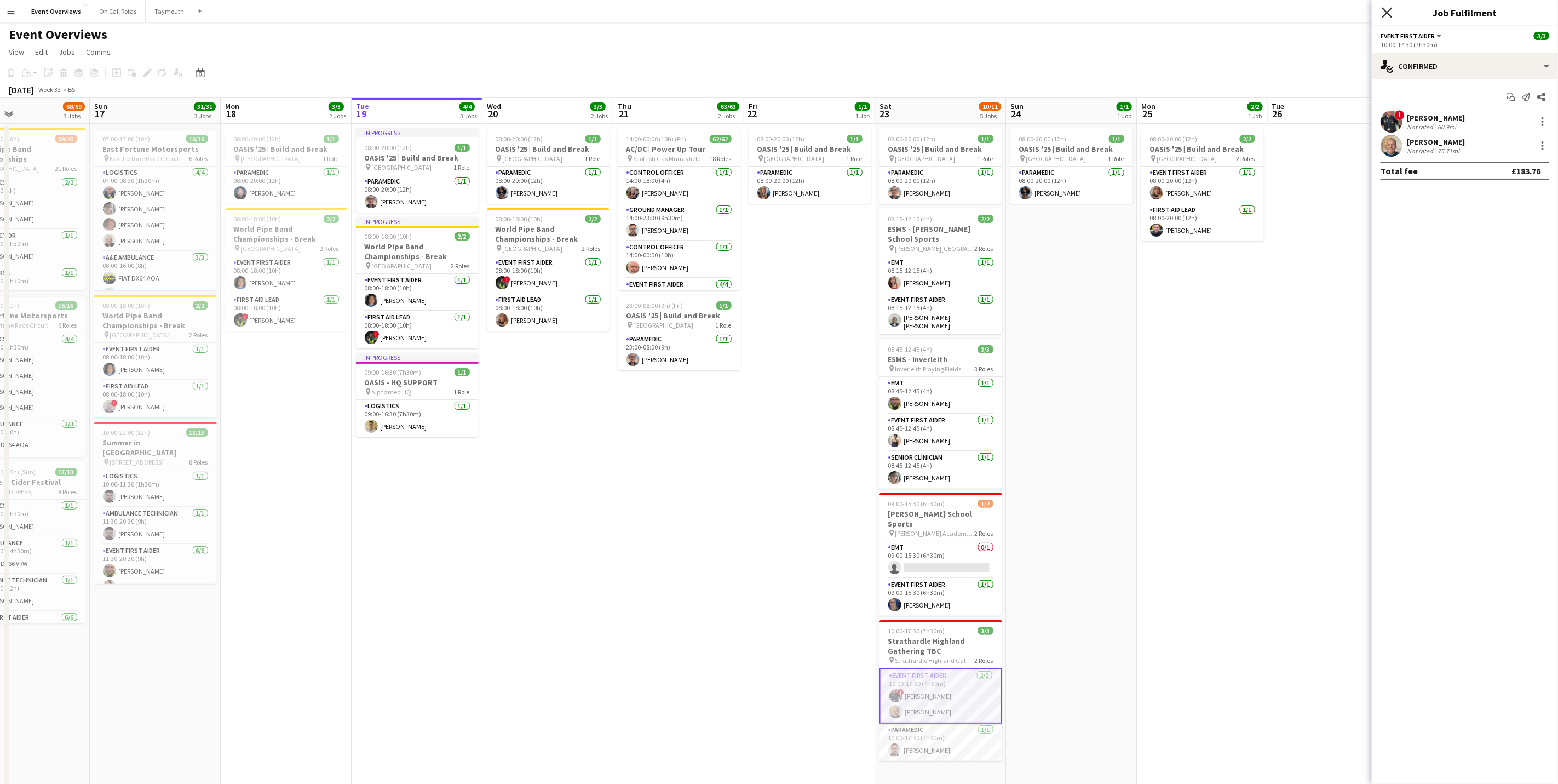
click at [1032, 8] on icon at bounding box center [1386, 12] width 10 height 10
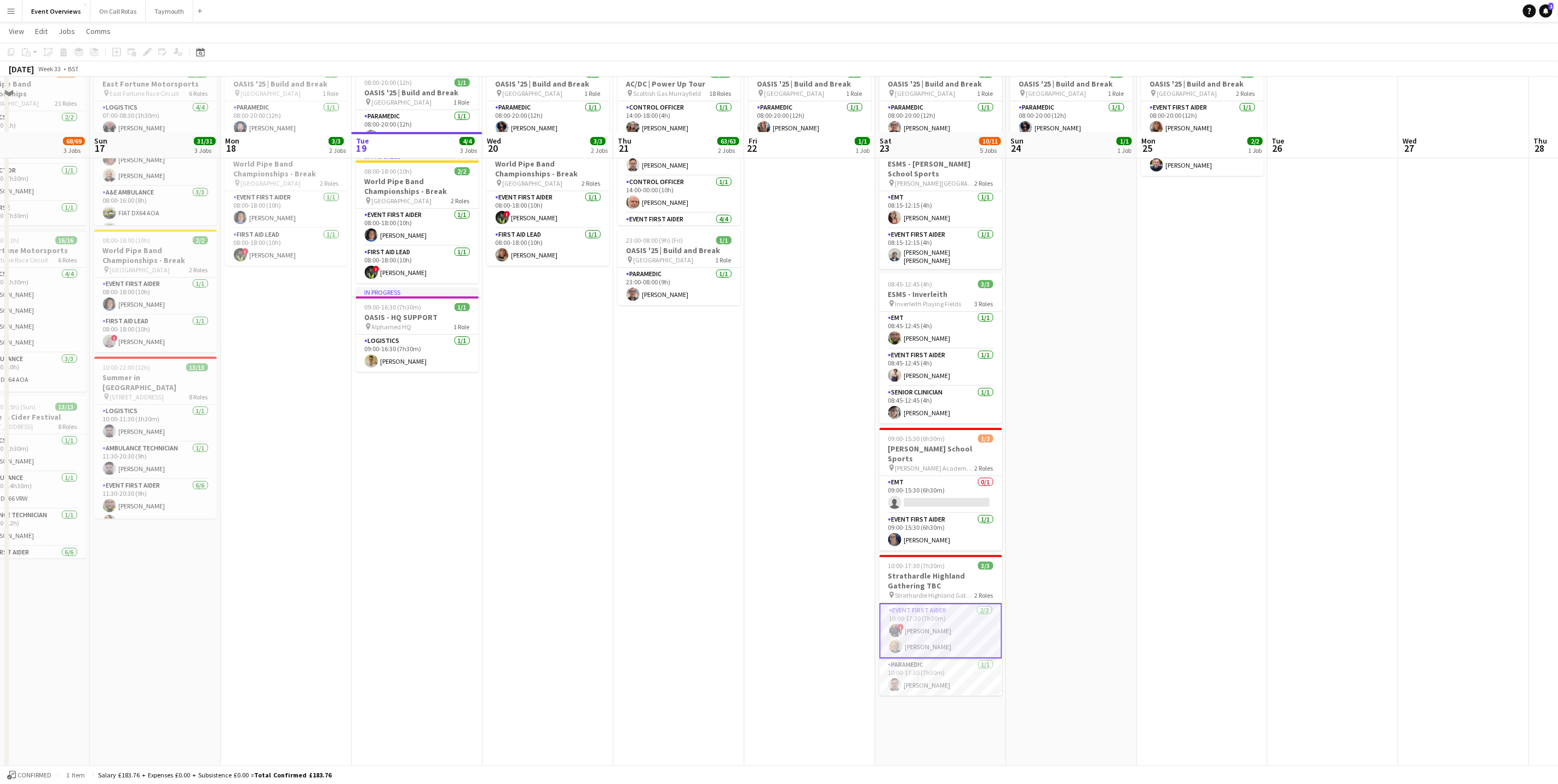
scroll to position [119, 0]
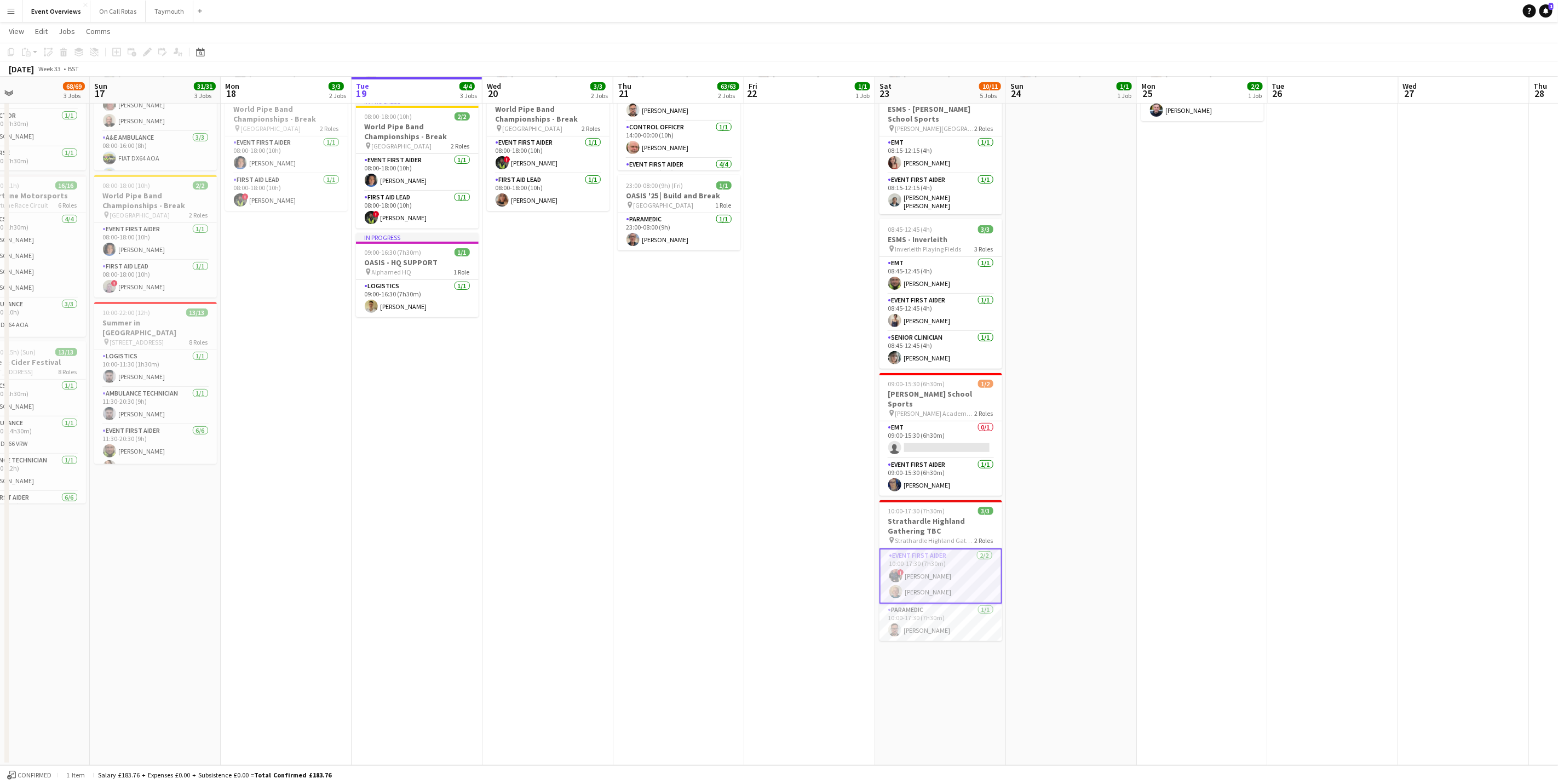
click at [1032, 483] on app-date-cell "08:00-20:00 (12h) 2/2 OASIS '25 | Build and Break pin [GEOGRAPHIC_DATA] 2 Roles…" at bounding box center [1202, 385] width 131 height 761
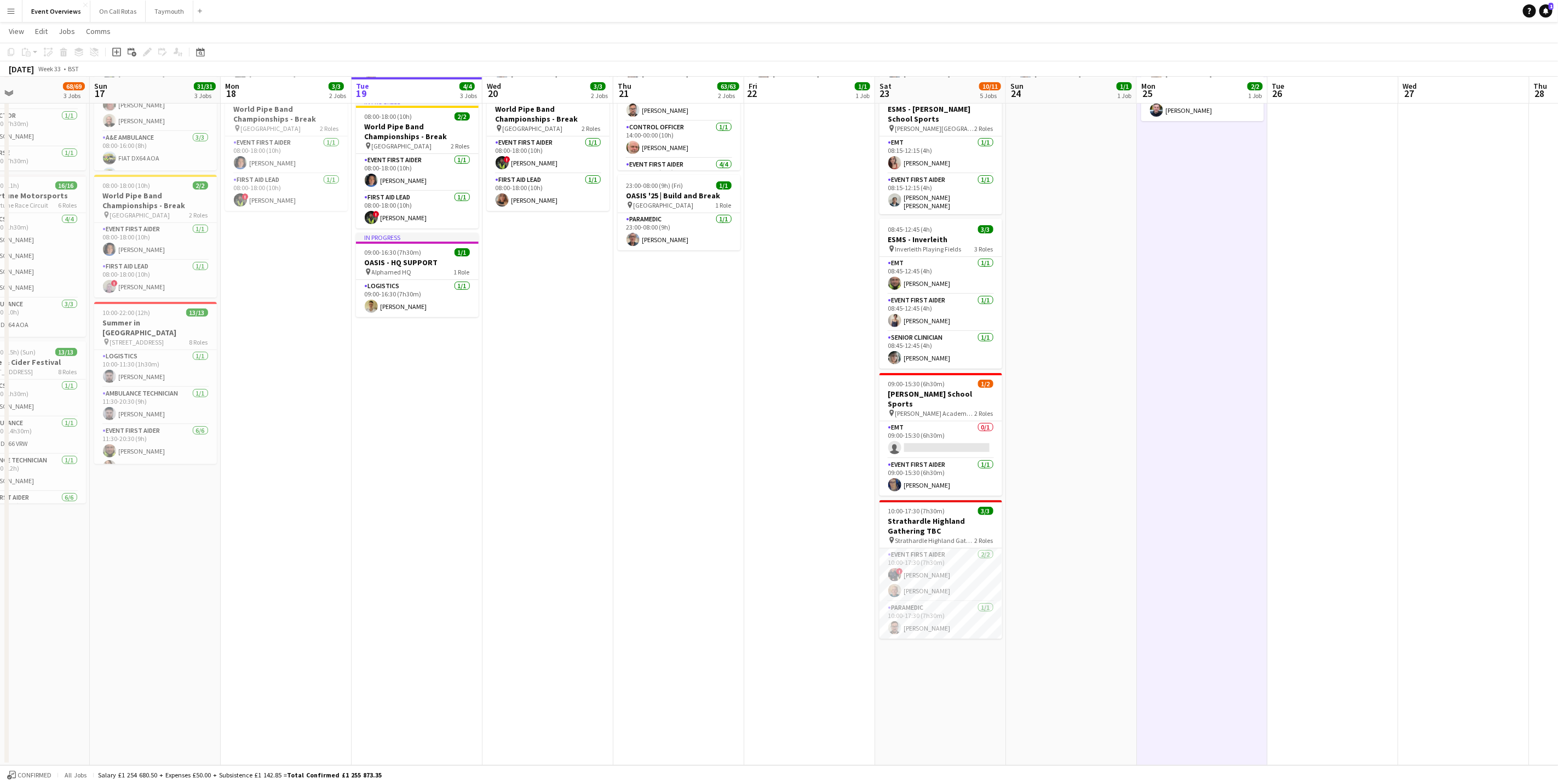
click at [1032, 482] on app-date-cell at bounding box center [1333, 385] width 131 height 761
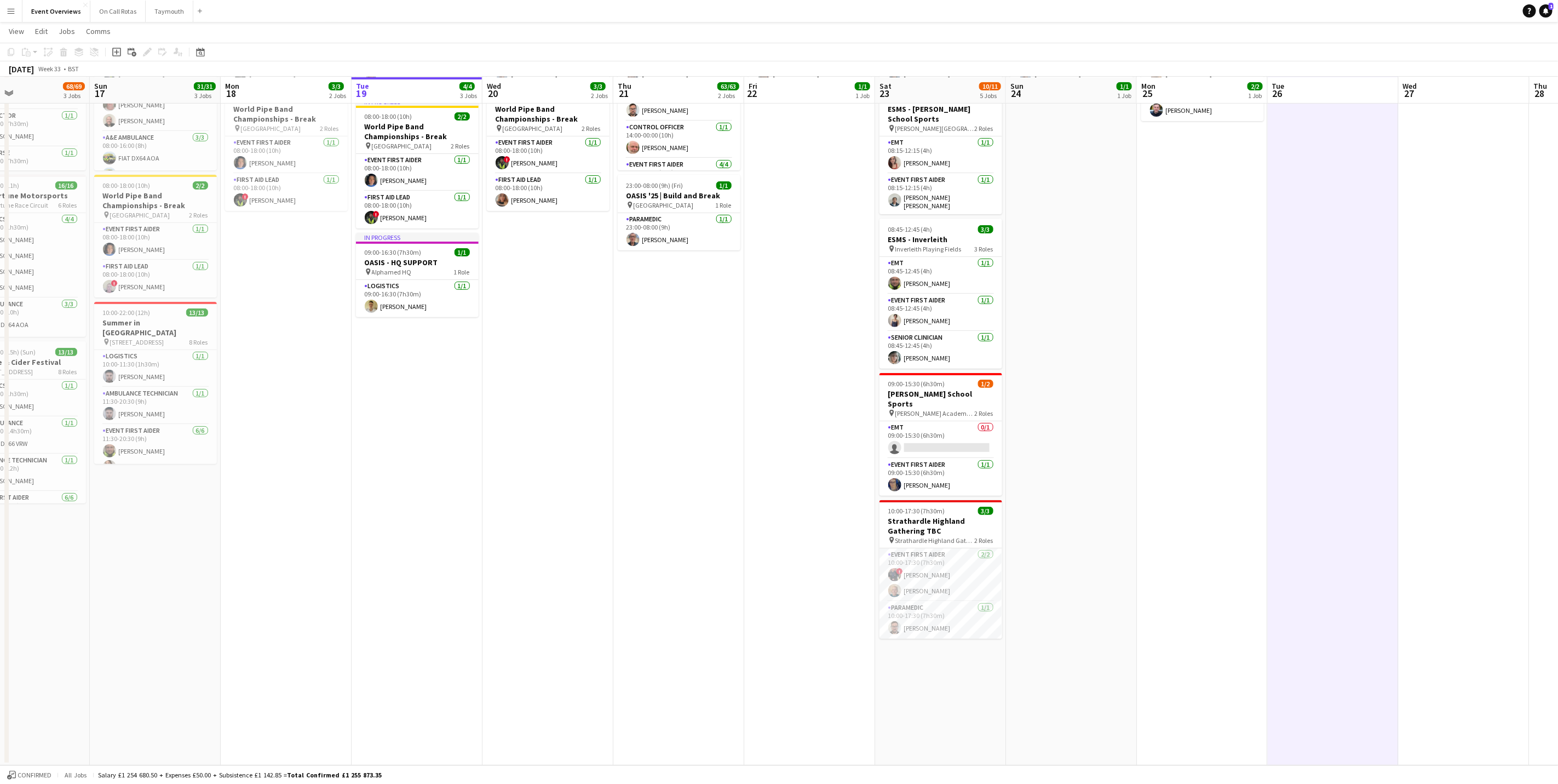
scroll to position [0, 226]
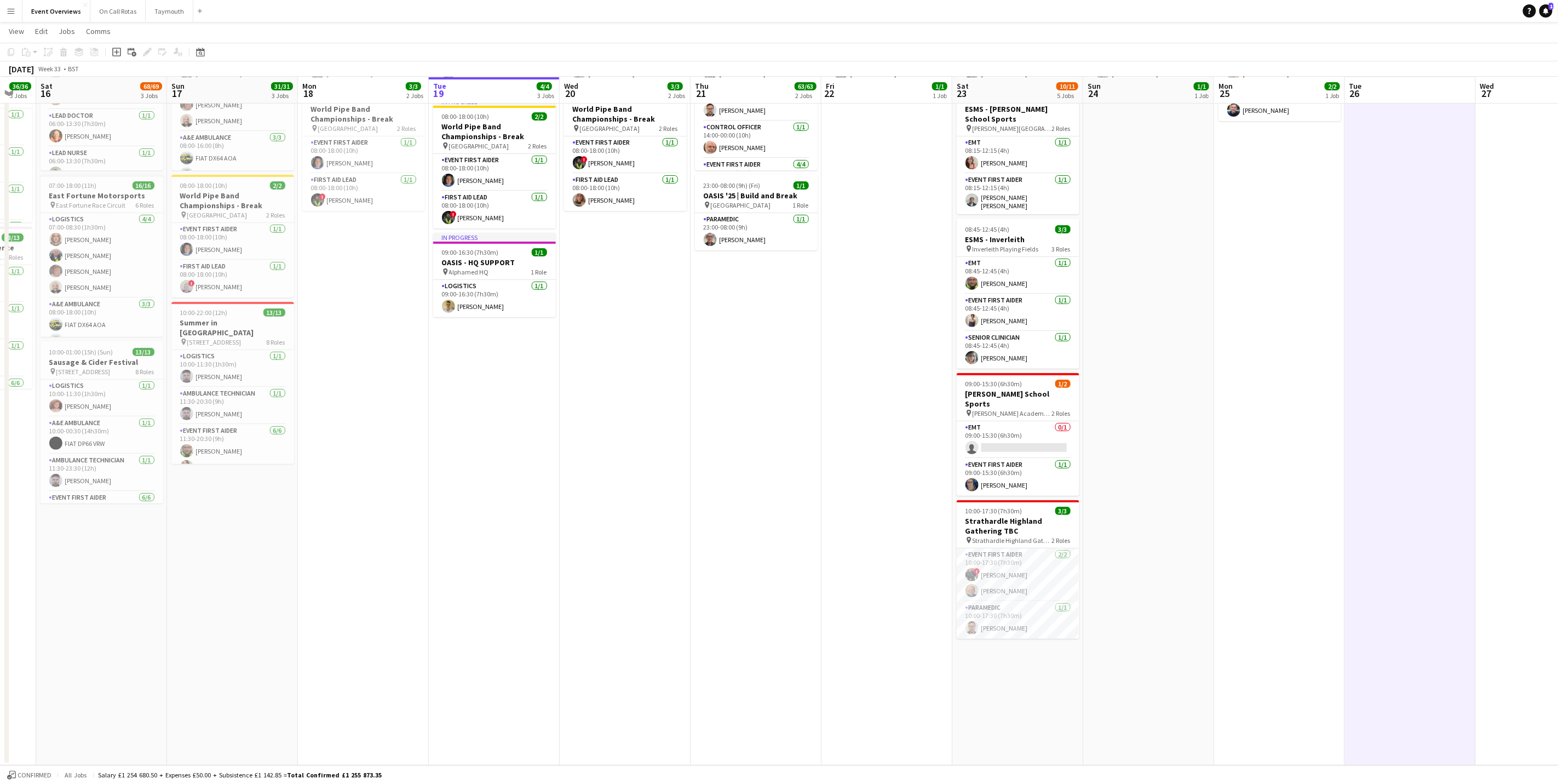
drag, startPoint x: 1144, startPoint y: 621, endPoint x: 1222, endPoint y: 620, distance: 78.0
click at [1032, 488] on app-calendar-viewport "Thu 14 4/4 3 Jobs Fri 15 36/36 3 Jobs Sat 16 68/69 3 Jobs Sun 17 31/31 3 Jobs M…" at bounding box center [779, 345] width 1558 height 841
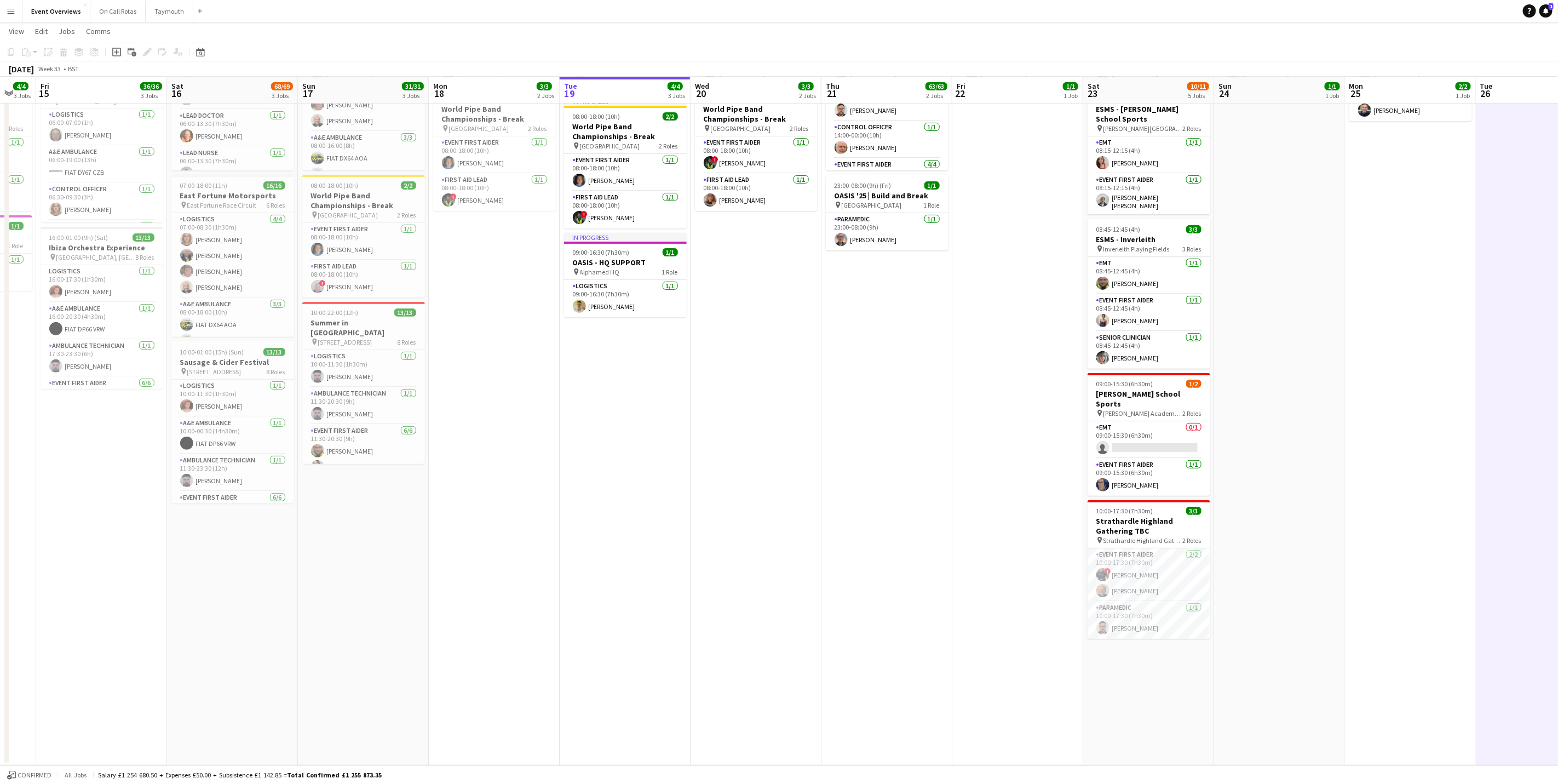
drag, startPoint x: 787, startPoint y: 496, endPoint x: 809, endPoint y: 494, distance: 22.1
click at [809, 488] on app-calendar-viewport "Wed 13 4/4 3 Jobs Thu 14 4/4 3 Jobs Fri 15 36/36 3 Jobs Sat 16 68/69 3 Jobs Sun…" at bounding box center [779, 345] width 1558 height 841
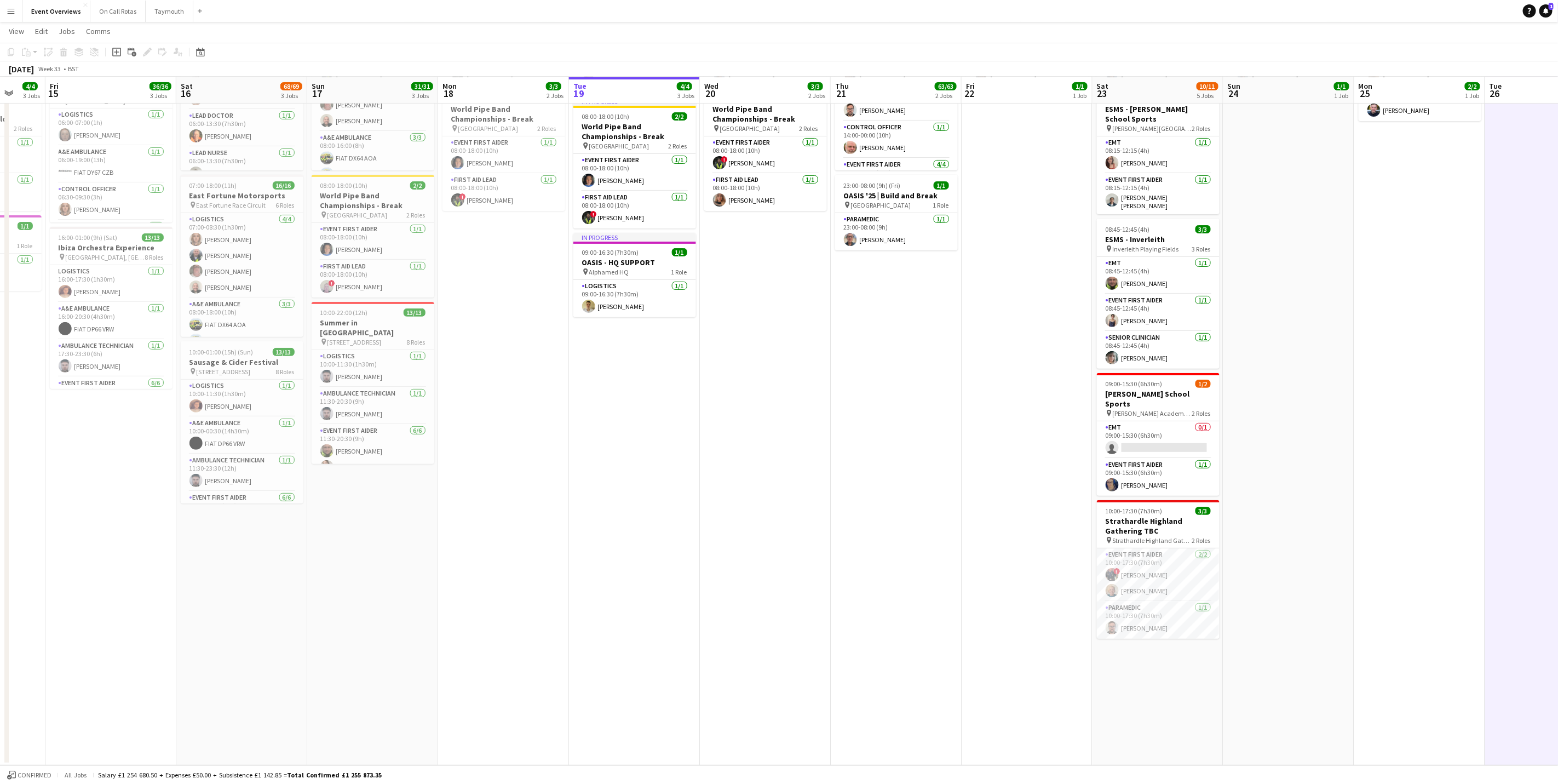
drag, startPoint x: 969, startPoint y: 509, endPoint x: 364, endPoint y: 522, distance: 605.1
click at [364, 488] on app-calendar-viewport "Mon 11 2/2 1 Job Tue 12 84/85 4 Jobs Wed 13 4/4 3 Jobs Thu 14 4/4 3 Jobs Fri 15…" at bounding box center [779, 345] width 1558 height 841
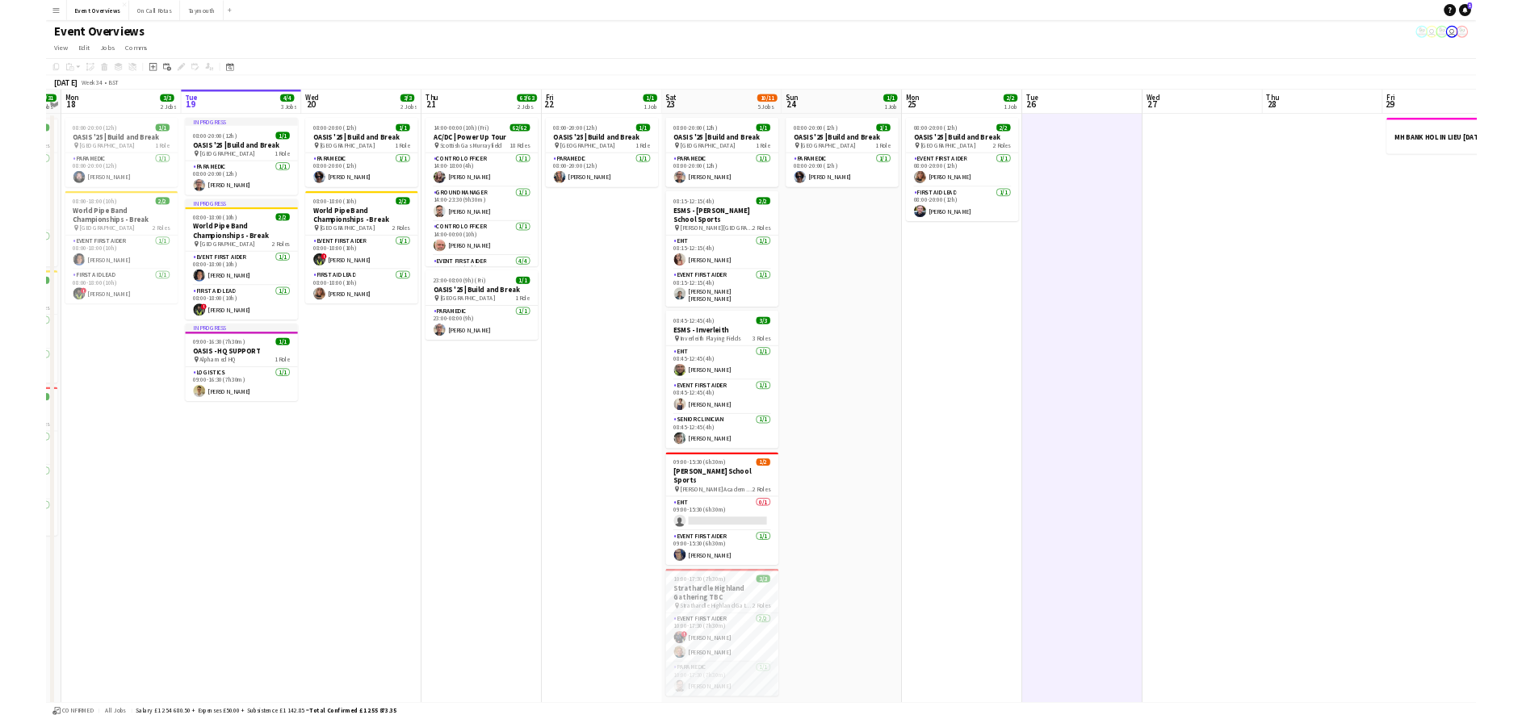
scroll to position [0, 357]
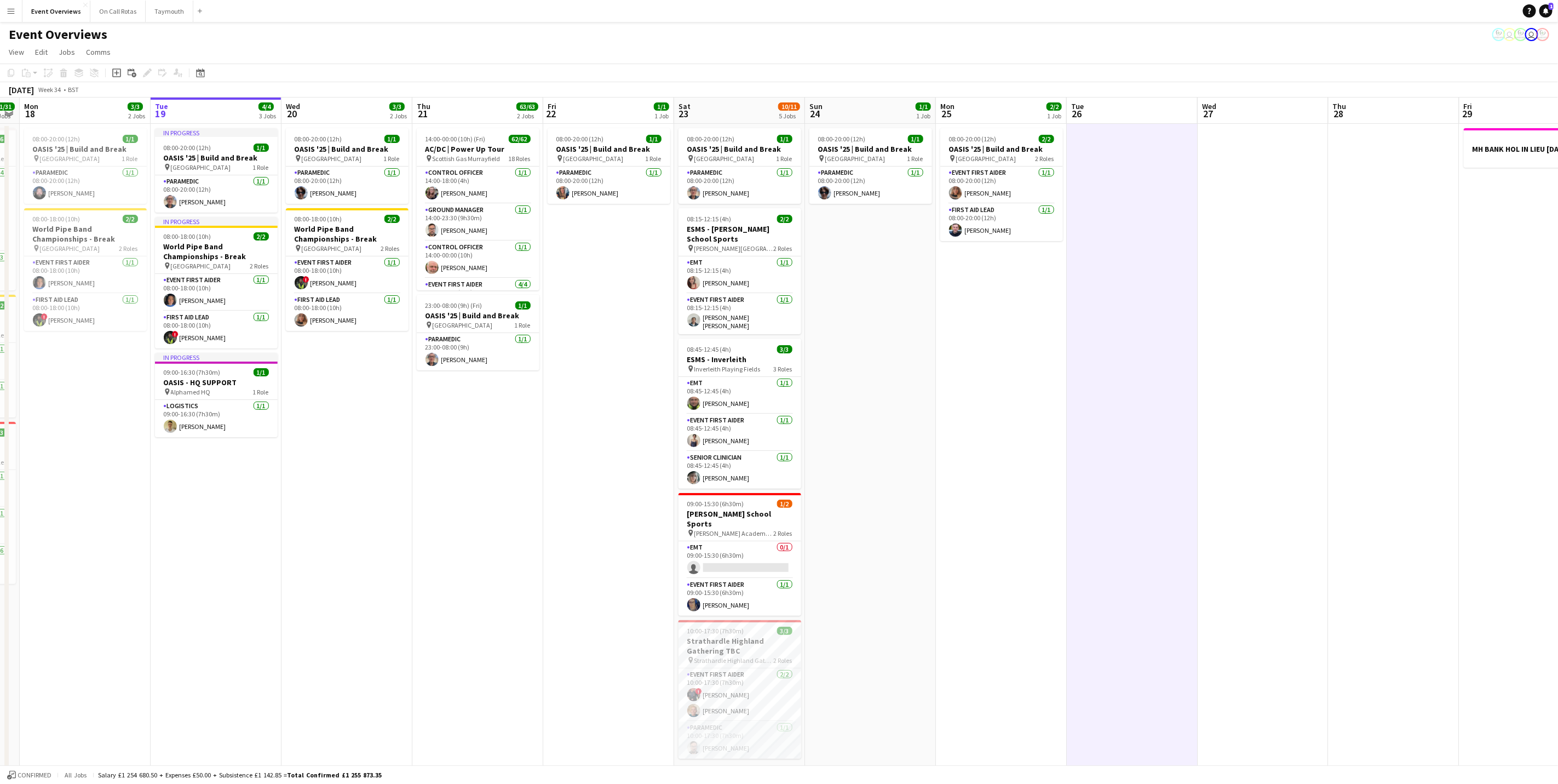
drag, startPoint x: 975, startPoint y: 581, endPoint x: 998, endPoint y: 573, distance: 24.4
click at [998, 488] on app-calendar-viewport "Sat 16 68/69 3 Jobs Sun 17 31/31 3 Jobs Mon 18 3/3 2 Jobs Tue 19 4/4 3 Jobs Wed…" at bounding box center [779, 491] width 1558 height 787
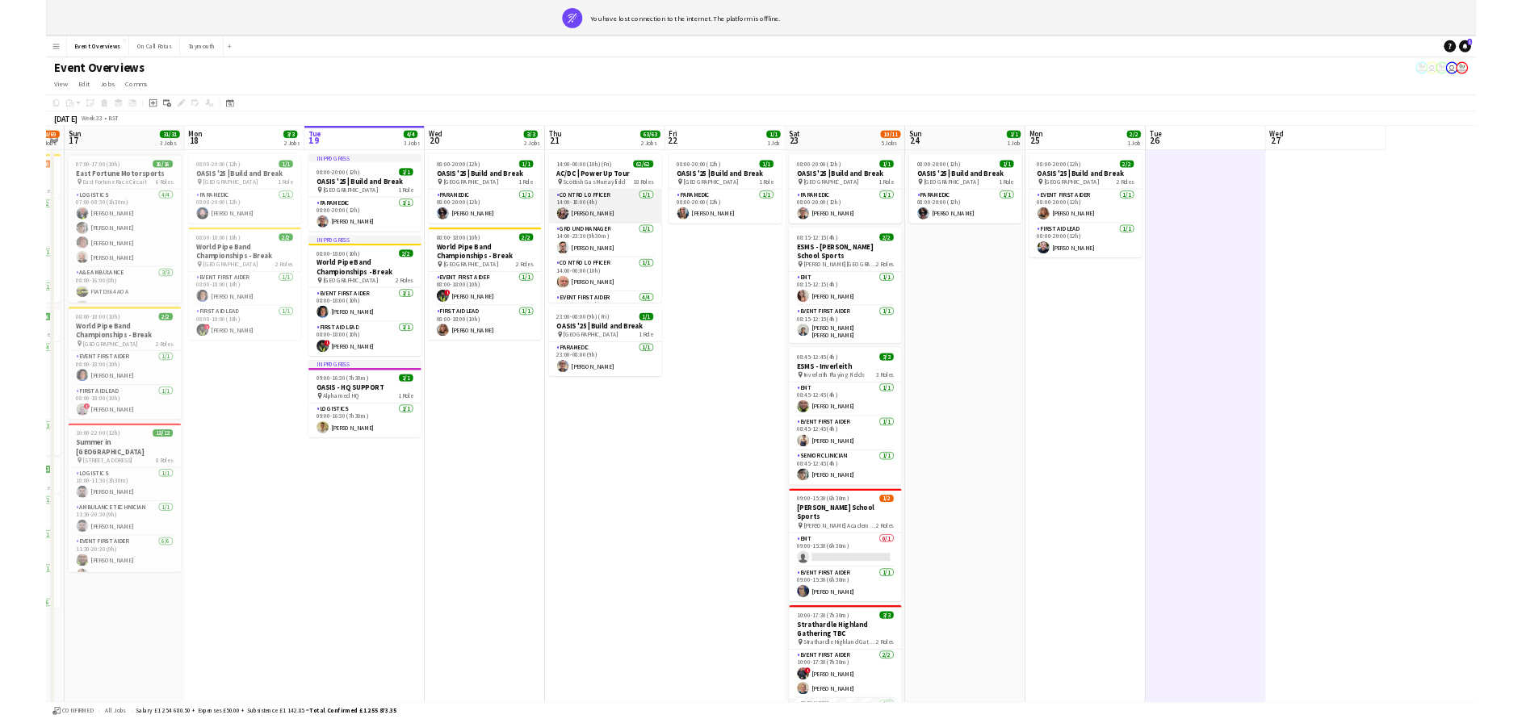
scroll to position [0, 358]
